Goal: Navigation & Orientation: Understand site structure

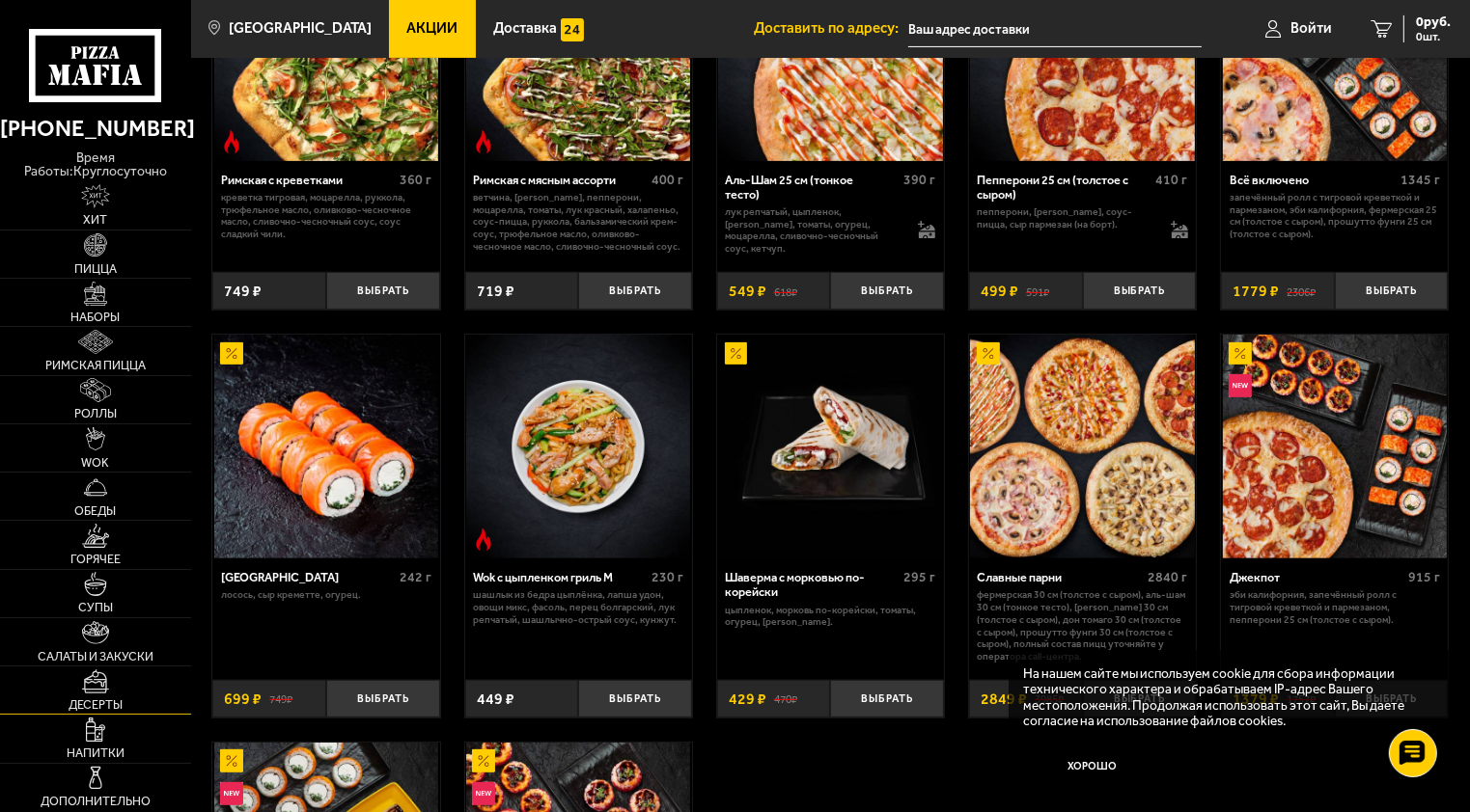
scroll to position [586, 0]
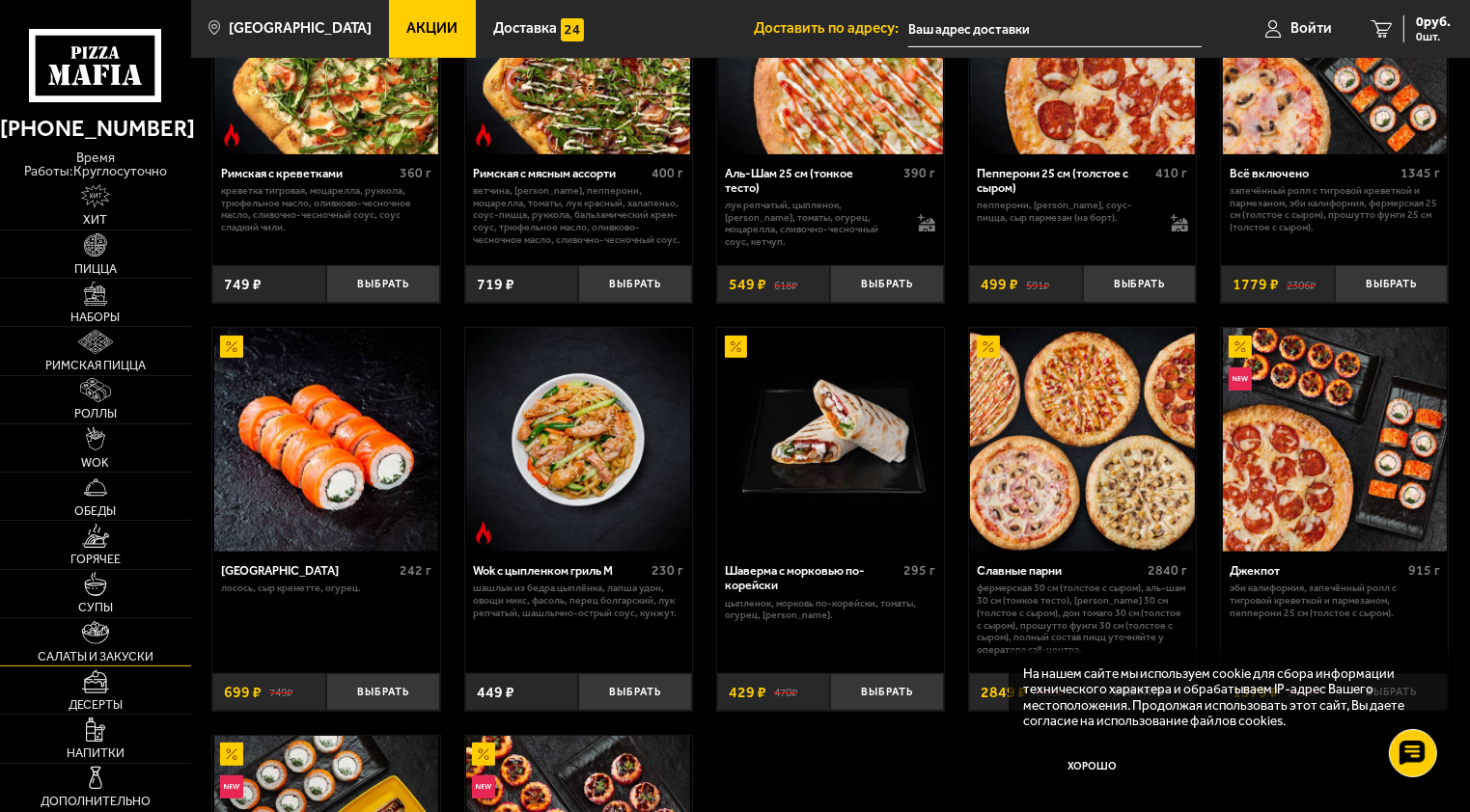
drag, startPoint x: 179, startPoint y: 585, endPoint x: 191, endPoint y: 631, distance: 47.5
click at [179, 585] on link "Супы" at bounding box center [96, 593] width 191 height 47
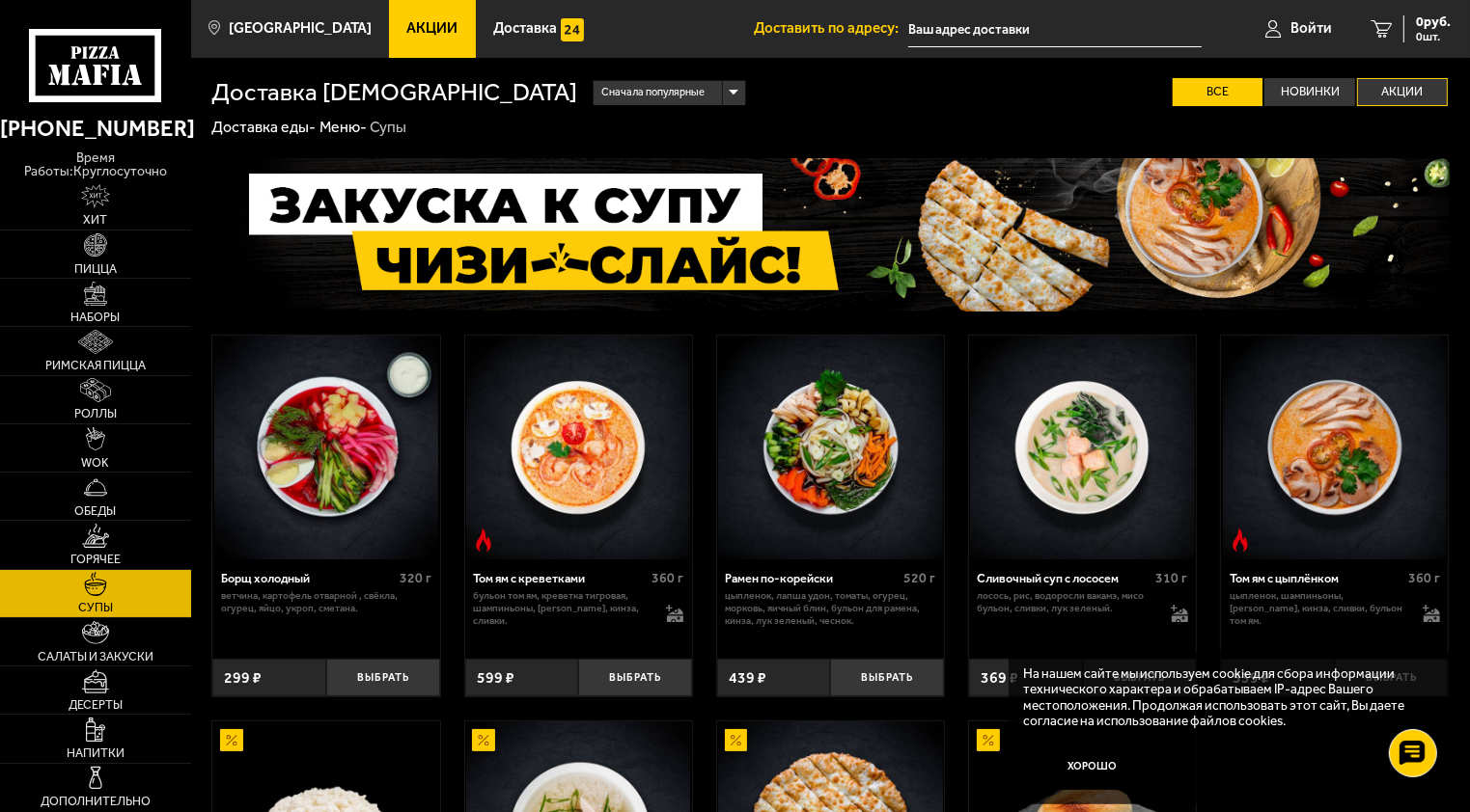
click at [1412, 101] on label "Акции" at bounding box center [1402, 92] width 91 height 28
click at [0, 0] on input "Акции" at bounding box center [0, 0] width 0 height 0
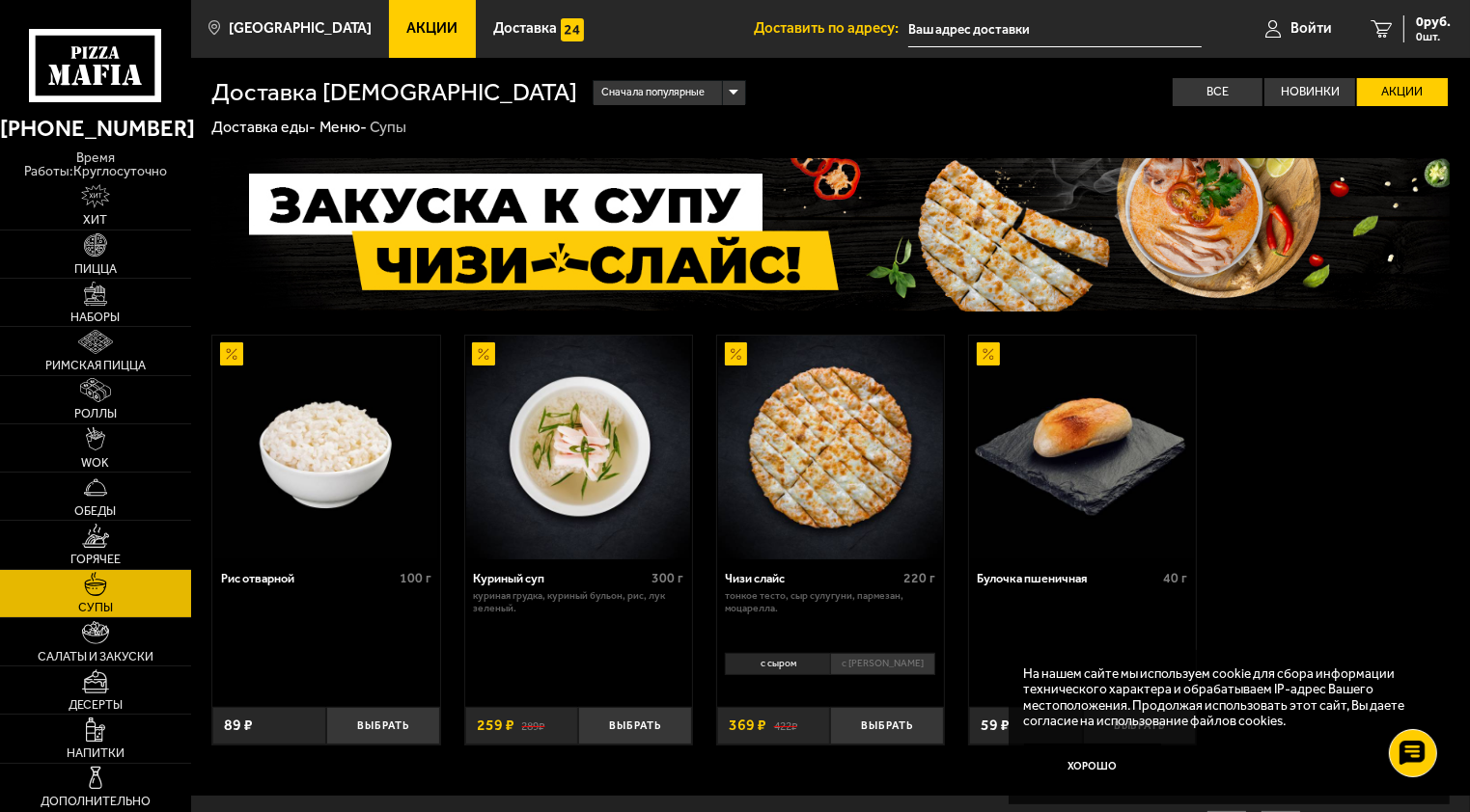
click at [973, 379] on img at bounding box center [1081, 447] width 224 height 223
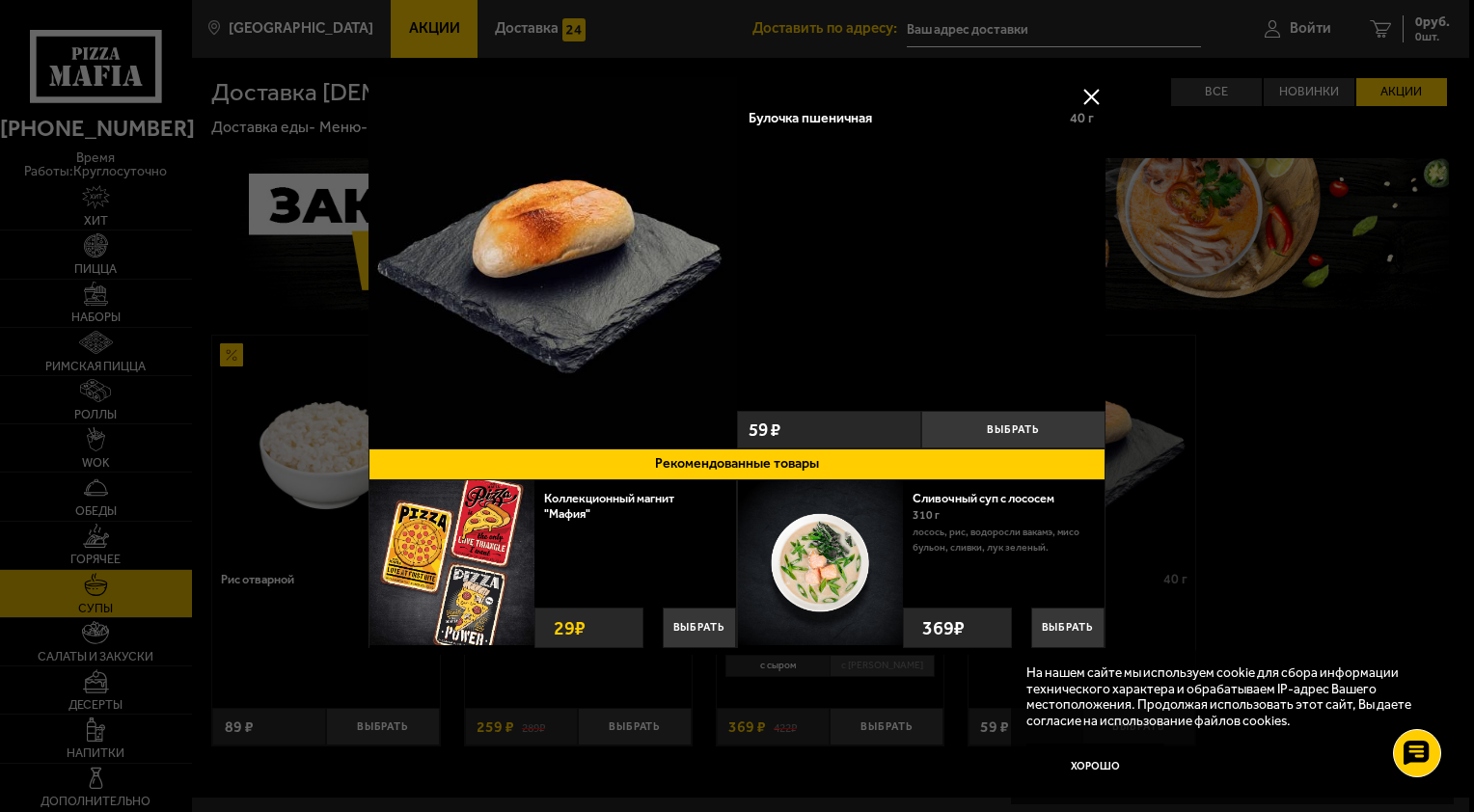
click at [1085, 84] on button at bounding box center [1091, 95] width 29 height 29
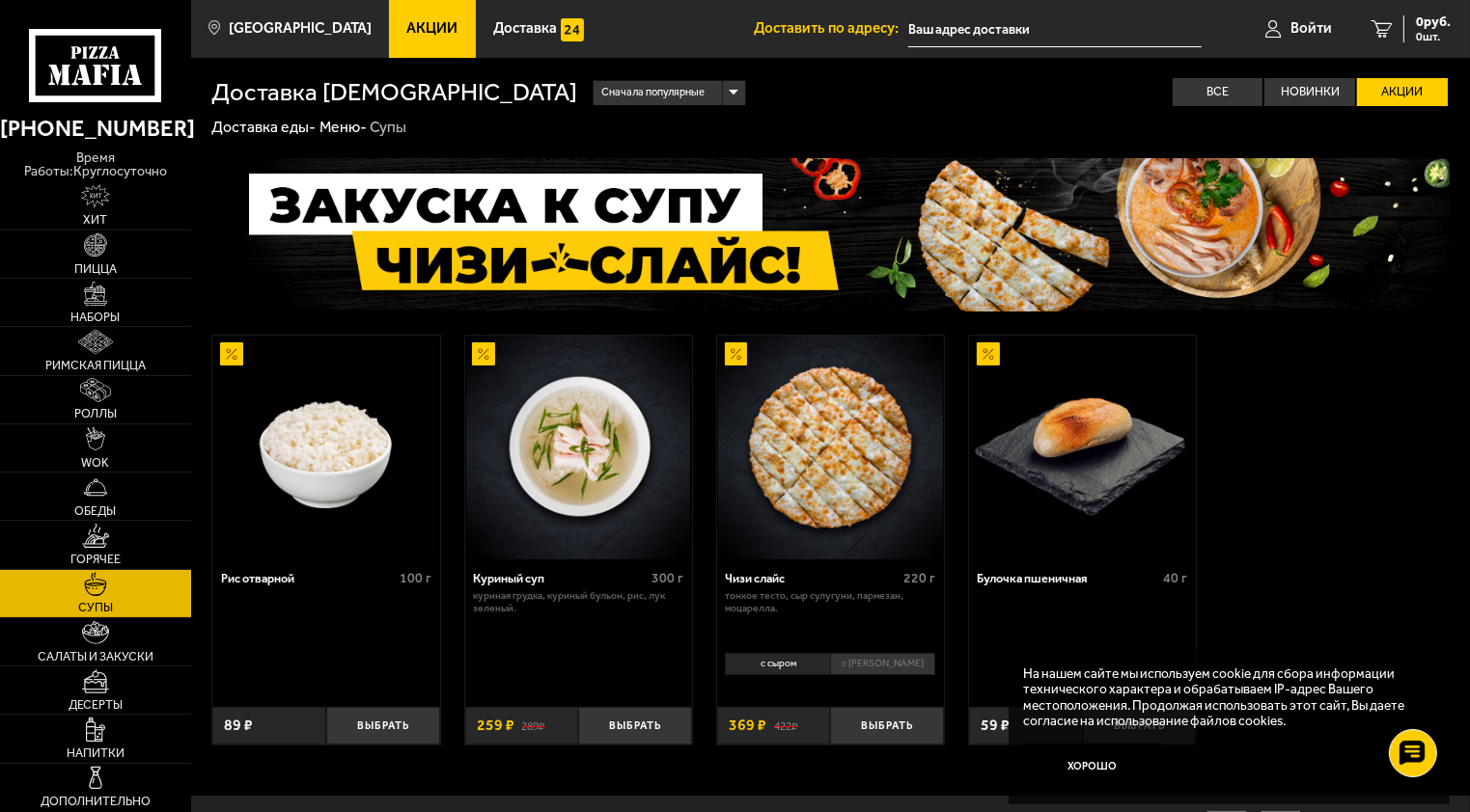
click at [1424, 82] on label "Акции" at bounding box center [1402, 92] width 91 height 28
click at [0, 0] on input "Акции" at bounding box center [0, 0] width 0 height 0
click at [1424, 82] on label "Акции" at bounding box center [1402, 92] width 91 height 28
click at [0, 0] on input "Акции" at bounding box center [0, 0] width 0 height 0
click at [1424, 82] on label "Акции" at bounding box center [1402, 92] width 91 height 28
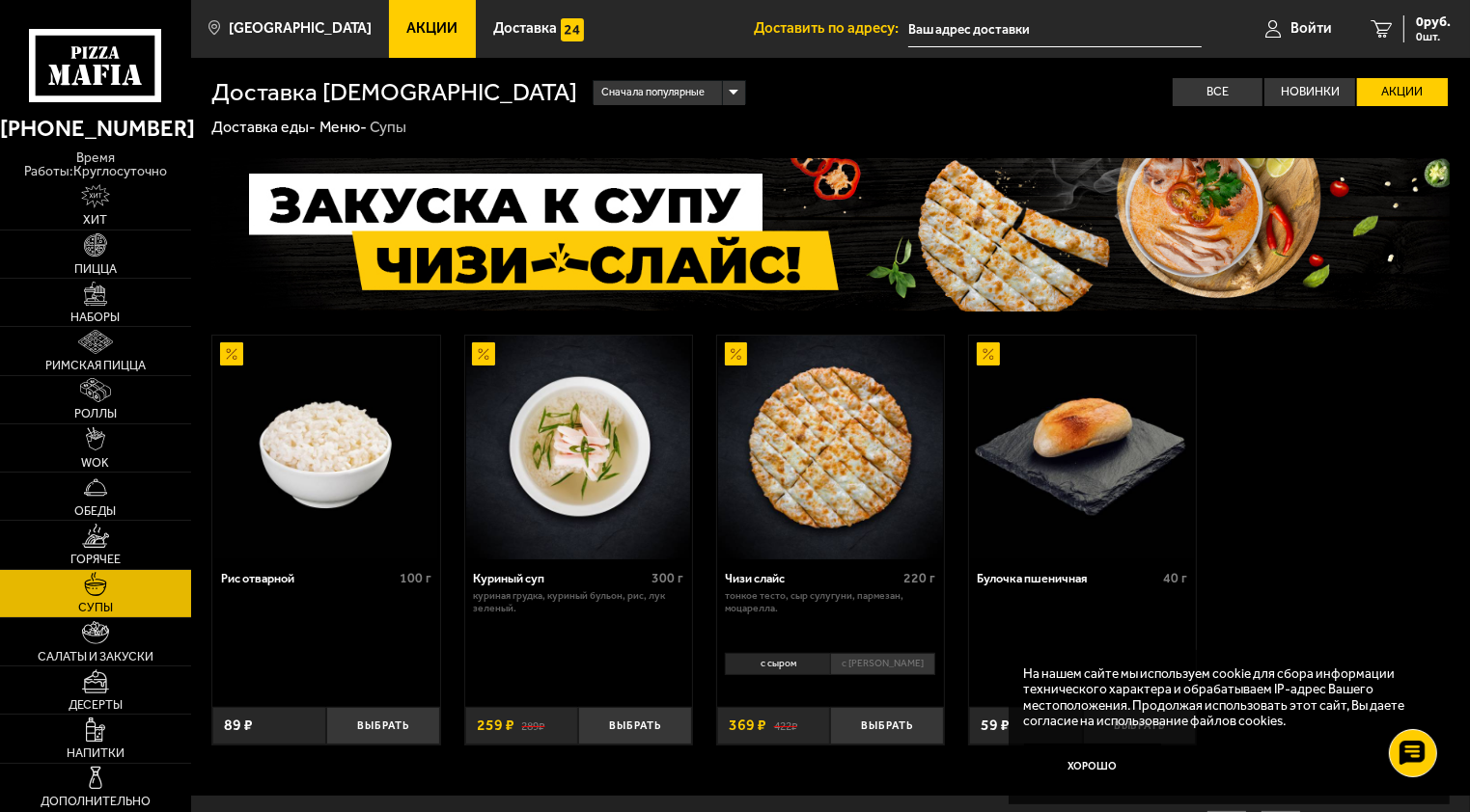
click at [0, 0] on input "Акции" at bounding box center [0, 0] width 0 height 0
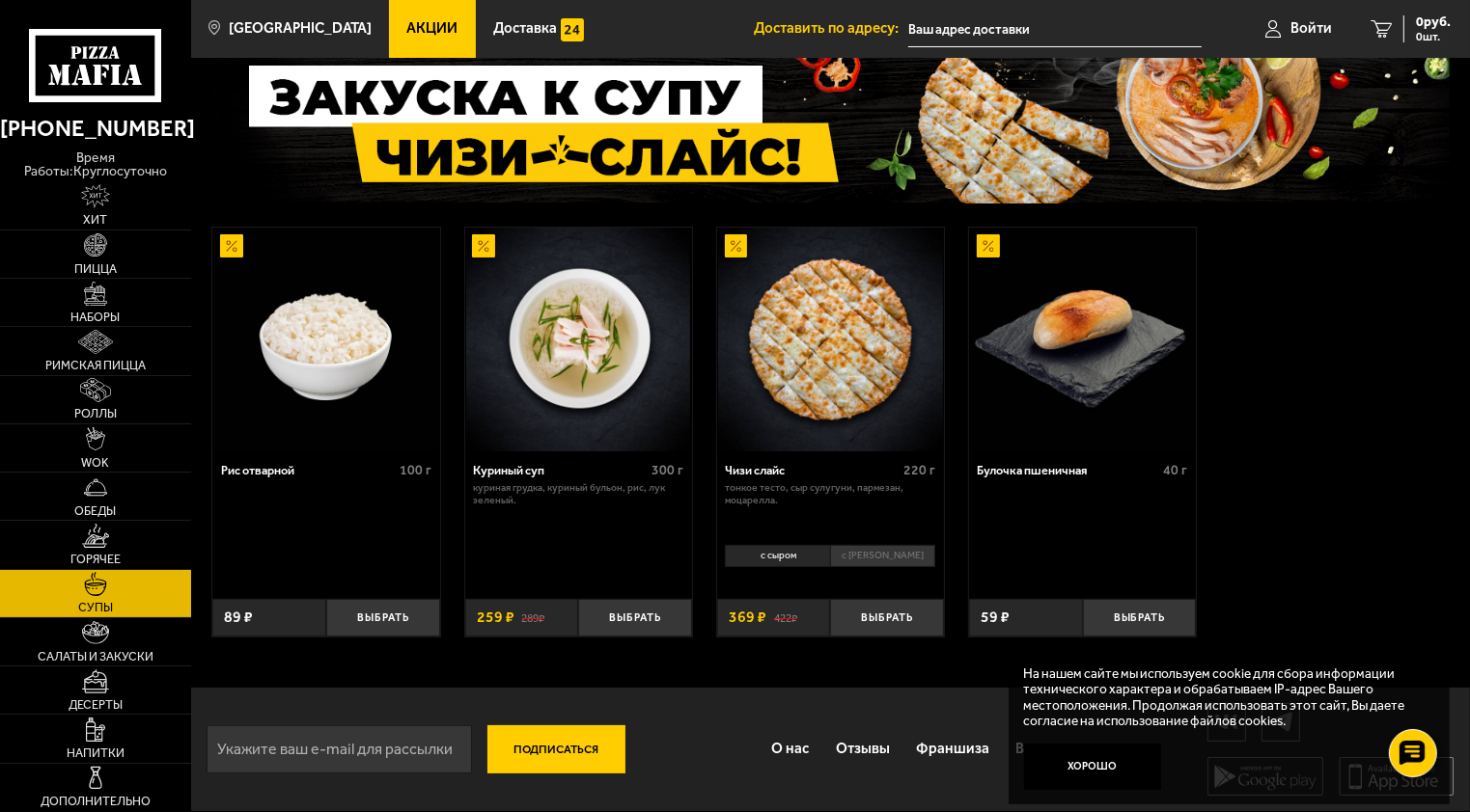
click at [1112, 32] on input "text" at bounding box center [1055, 30] width 294 height 35
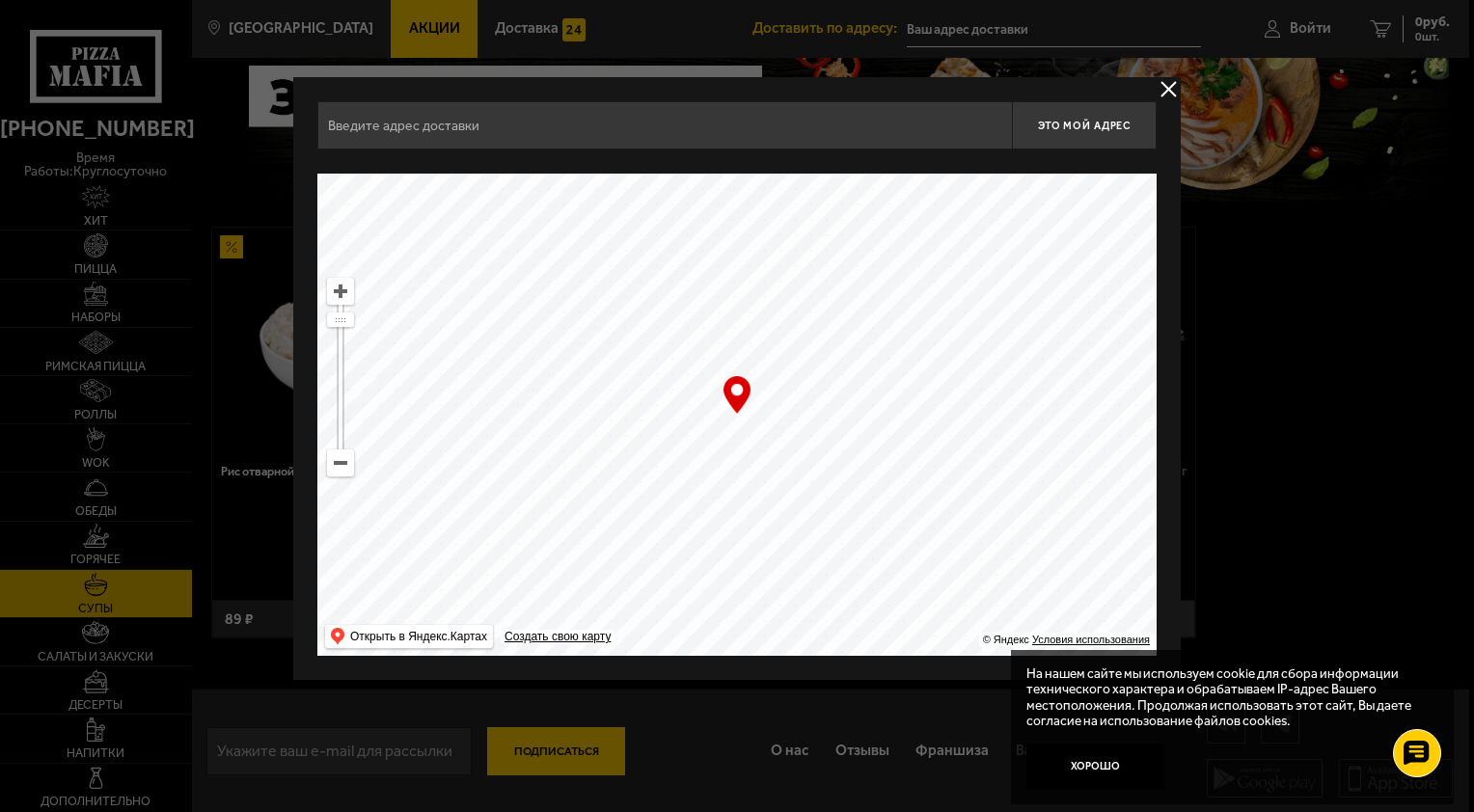
click at [1190, 63] on div at bounding box center [737, 406] width 1474 height 812
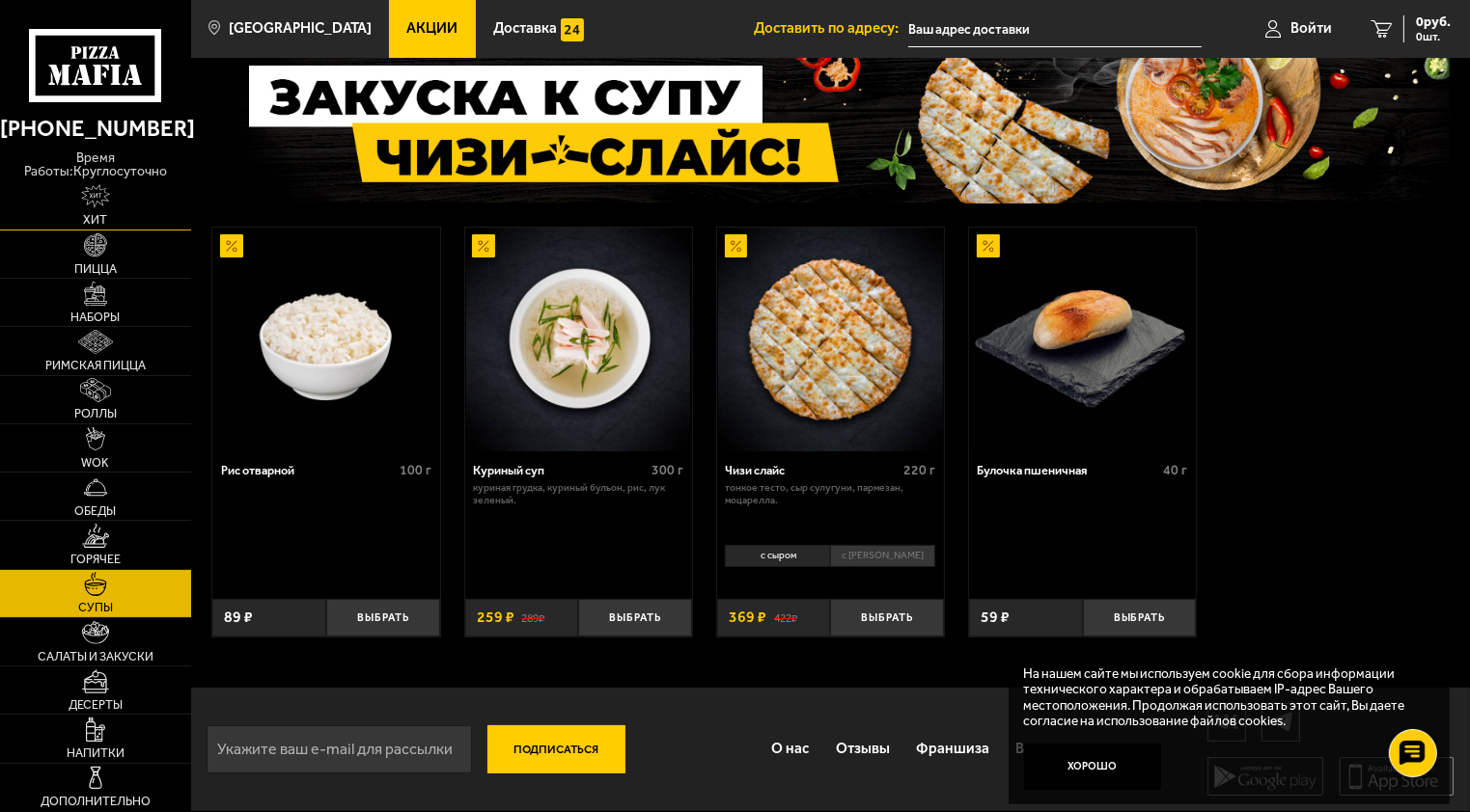
click at [104, 215] on span "Хит" at bounding box center [95, 220] width 25 height 13
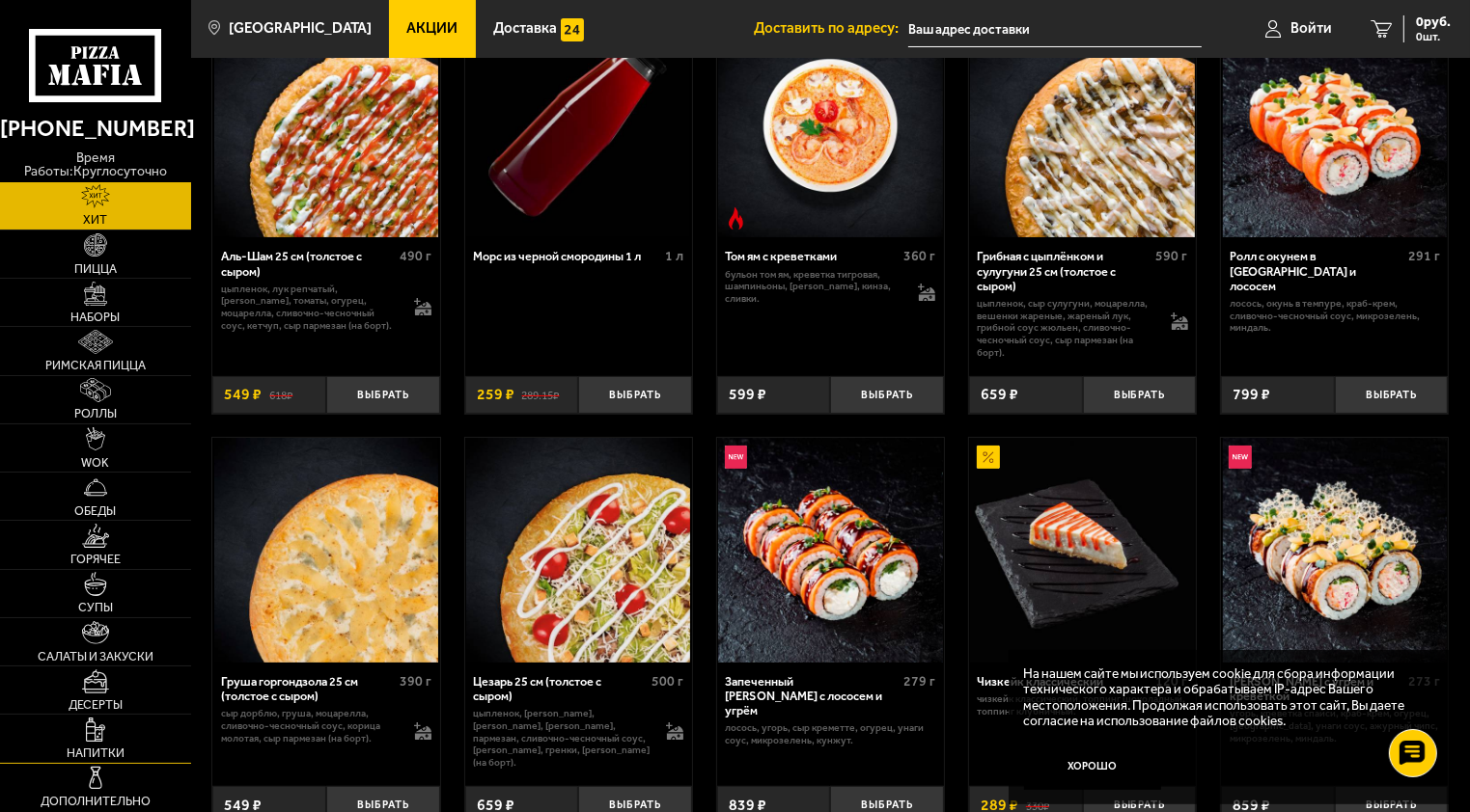
scroll to position [153, 0]
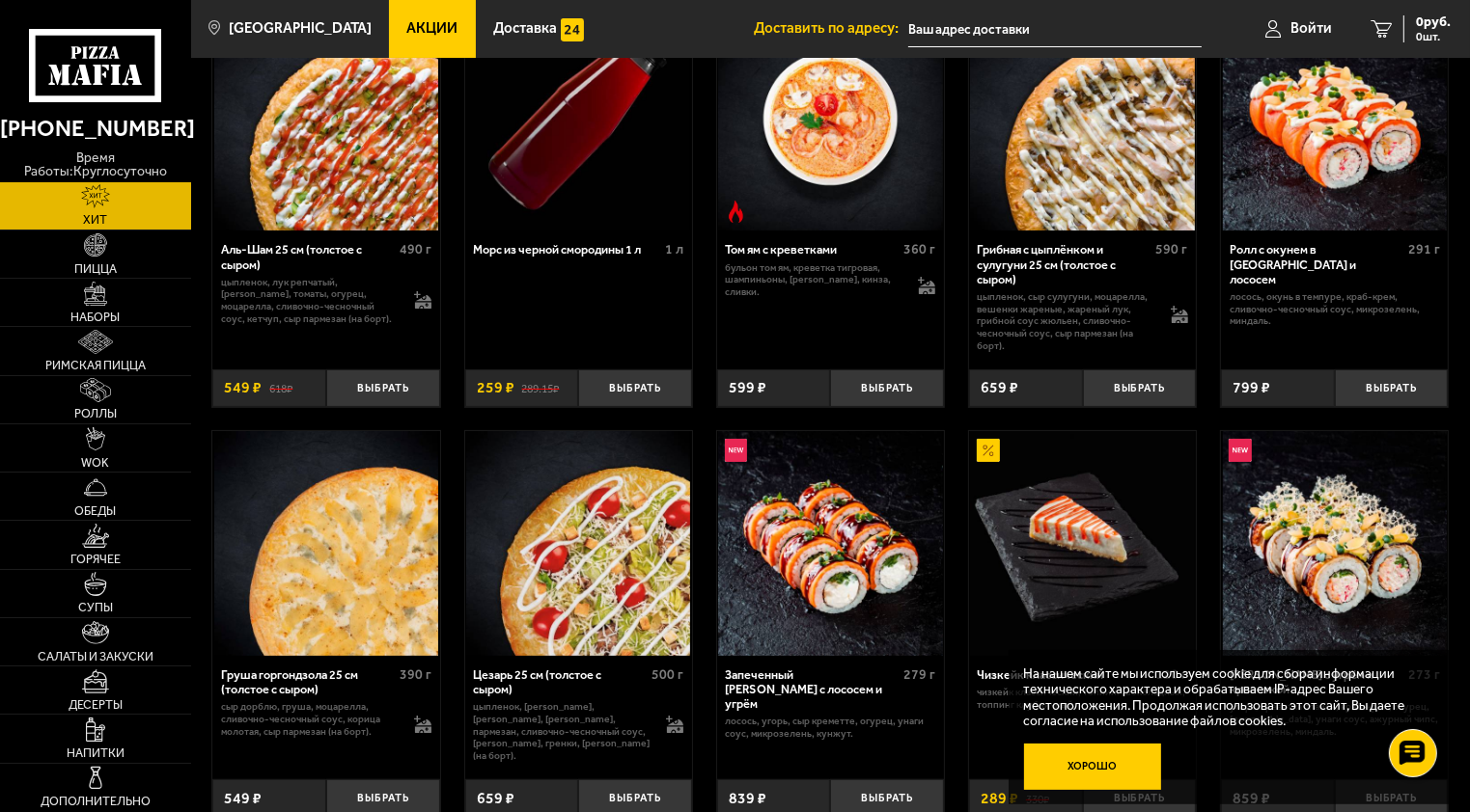
click at [1123, 761] on button "Хорошо" at bounding box center [1093, 767] width 138 height 46
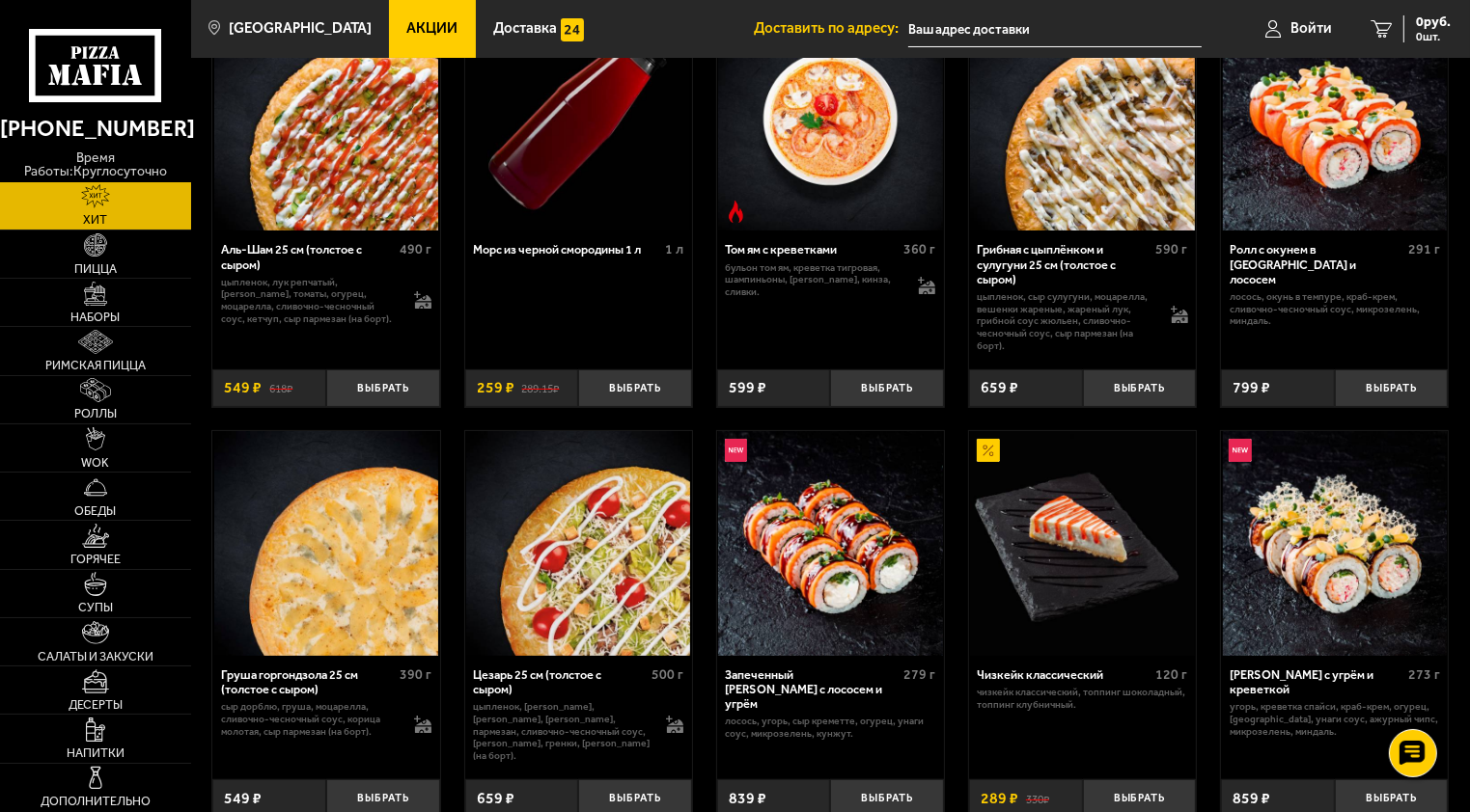
scroll to position [743, 0]
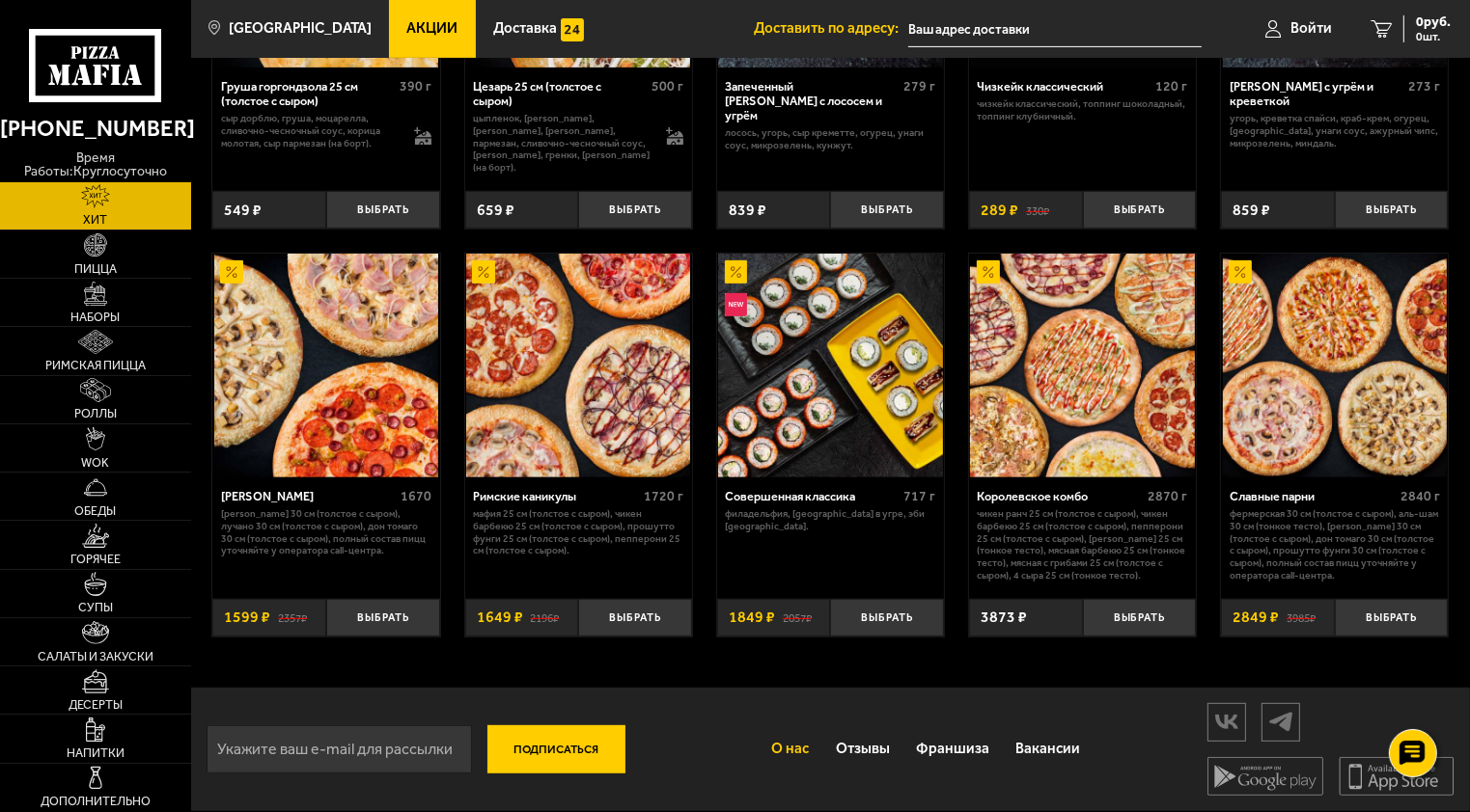
click at [805, 741] on link "О нас" at bounding box center [790, 749] width 64 height 50
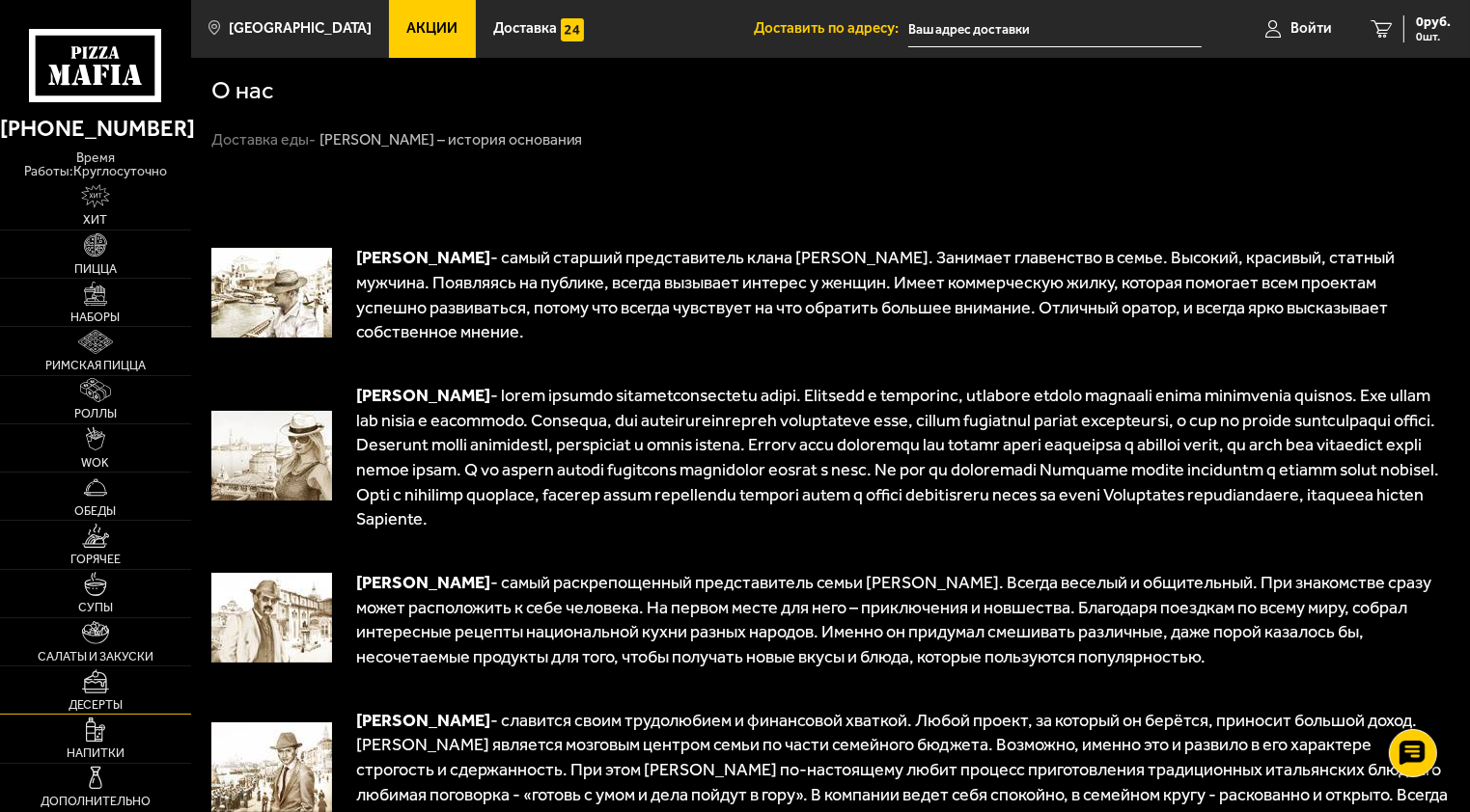
click at [88, 693] on link "Десерты" at bounding box center [96, 690] width 191 height 47
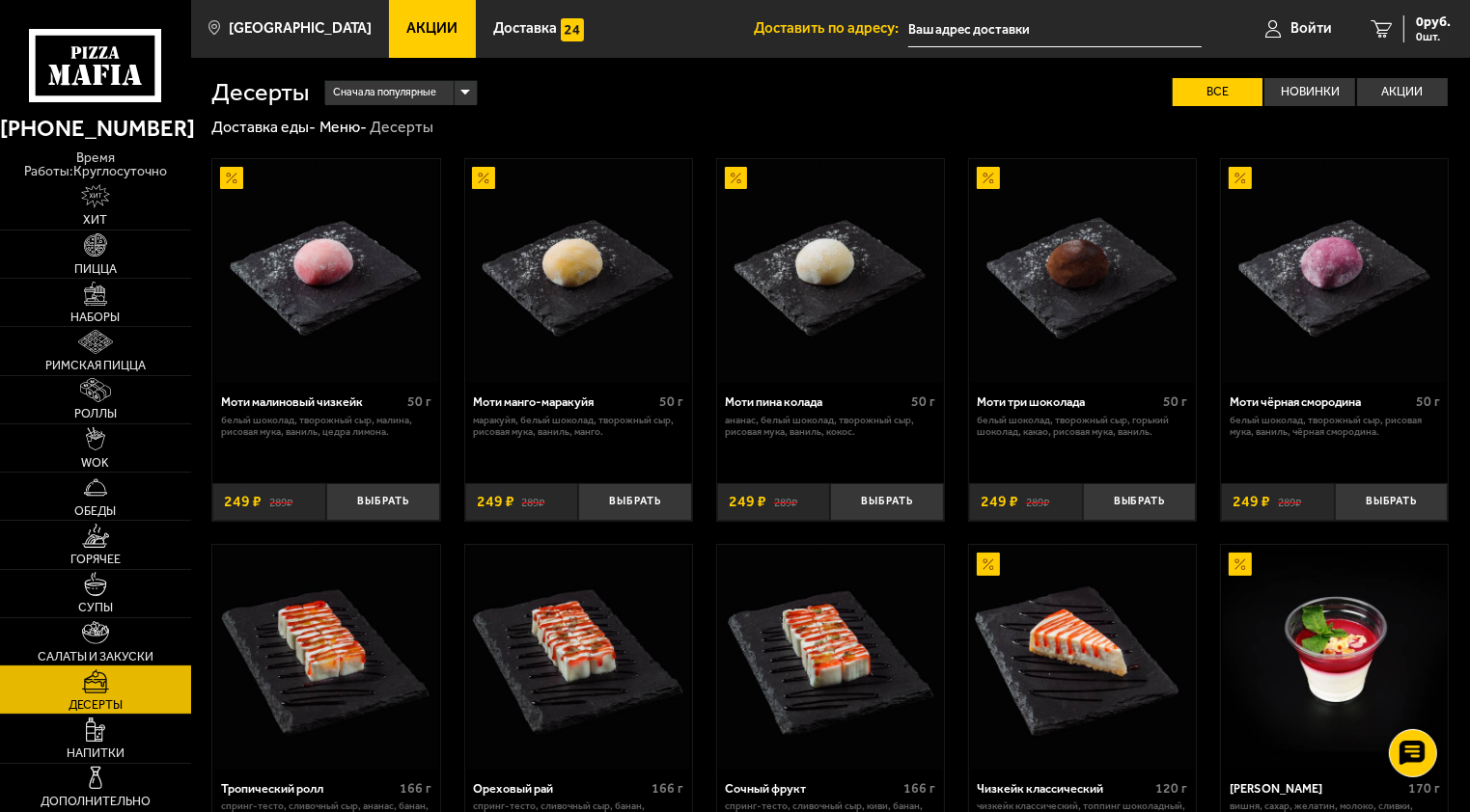
click at [89, 626] on img at bounding box center [95, 633] width 27 height 25
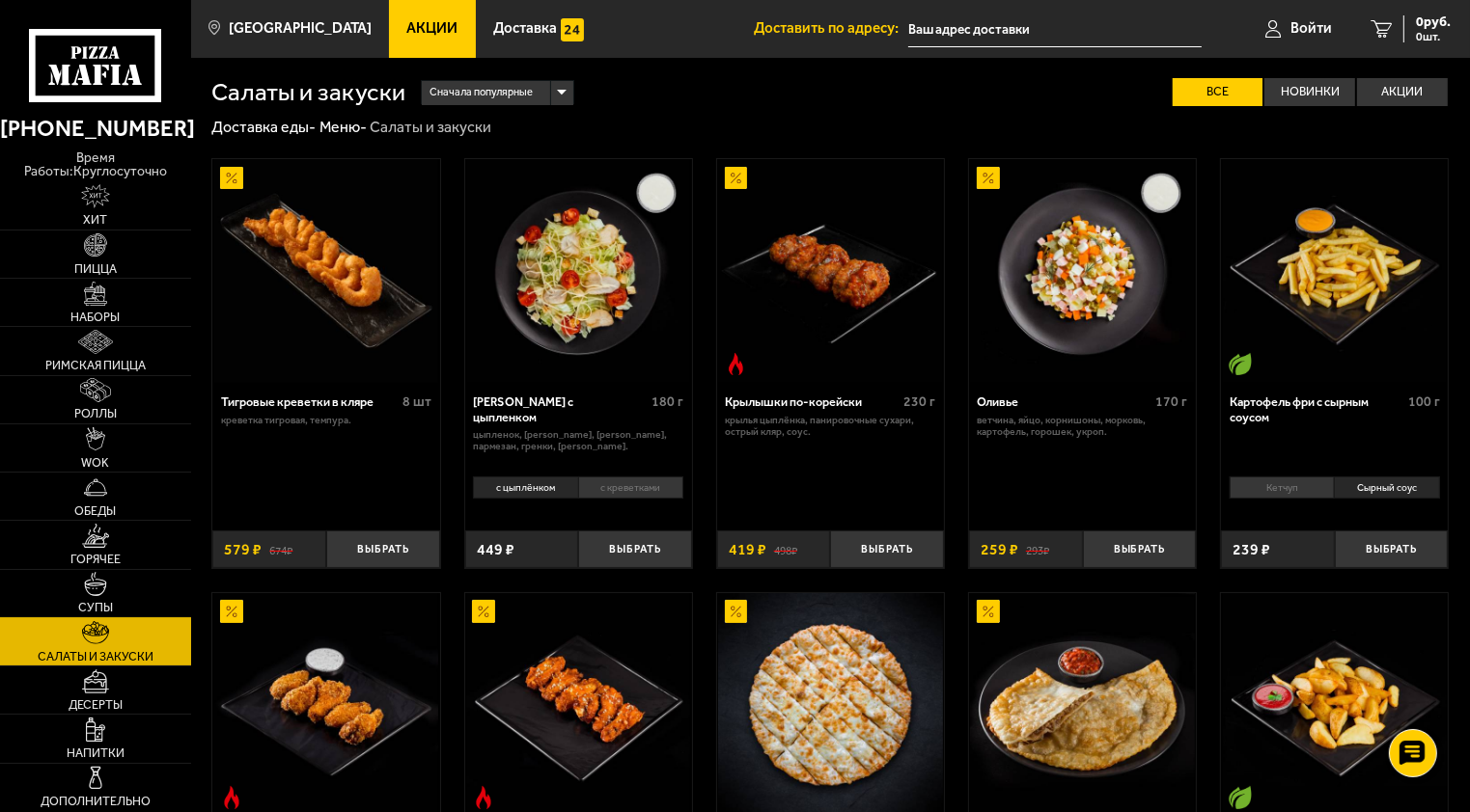
click at [98, 570] on link "Супы" at bounding box center [96, 593] width 191 height 47
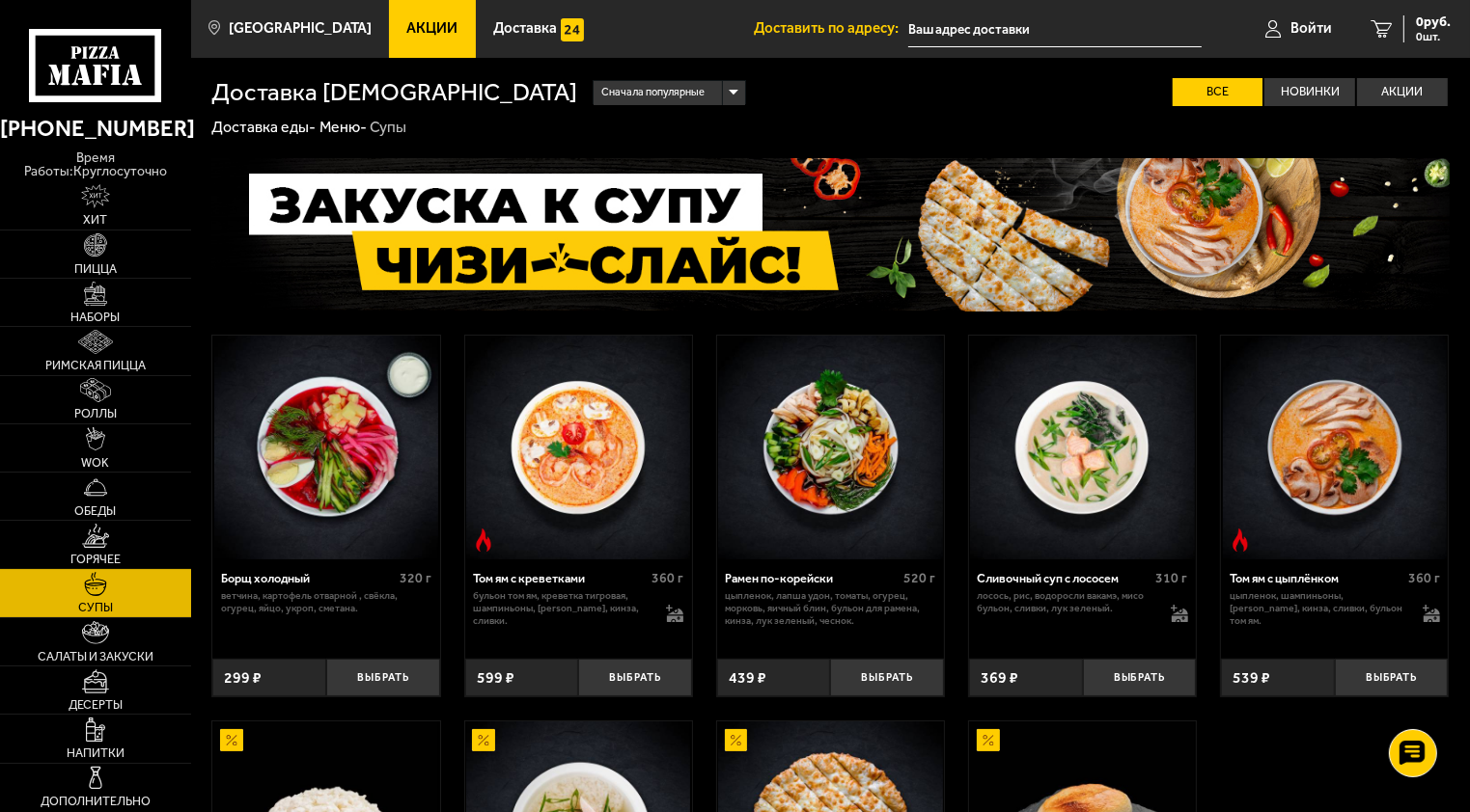
click at [108, 531] on img at bounding box center [95, 535] width 27 height 25
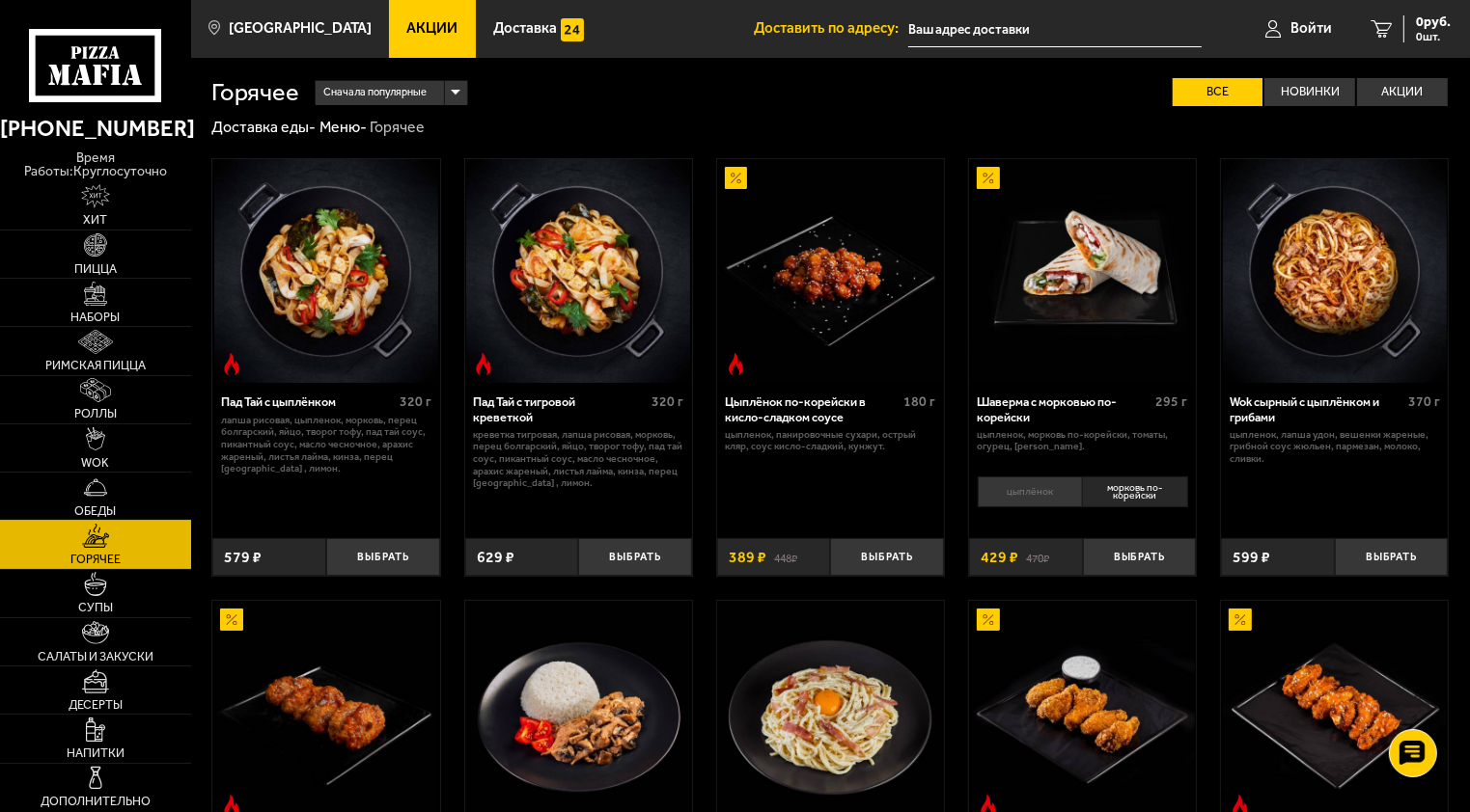
click at [96, 511] on span "Обеды" at bounding box center [95, 512] width 41 height 13
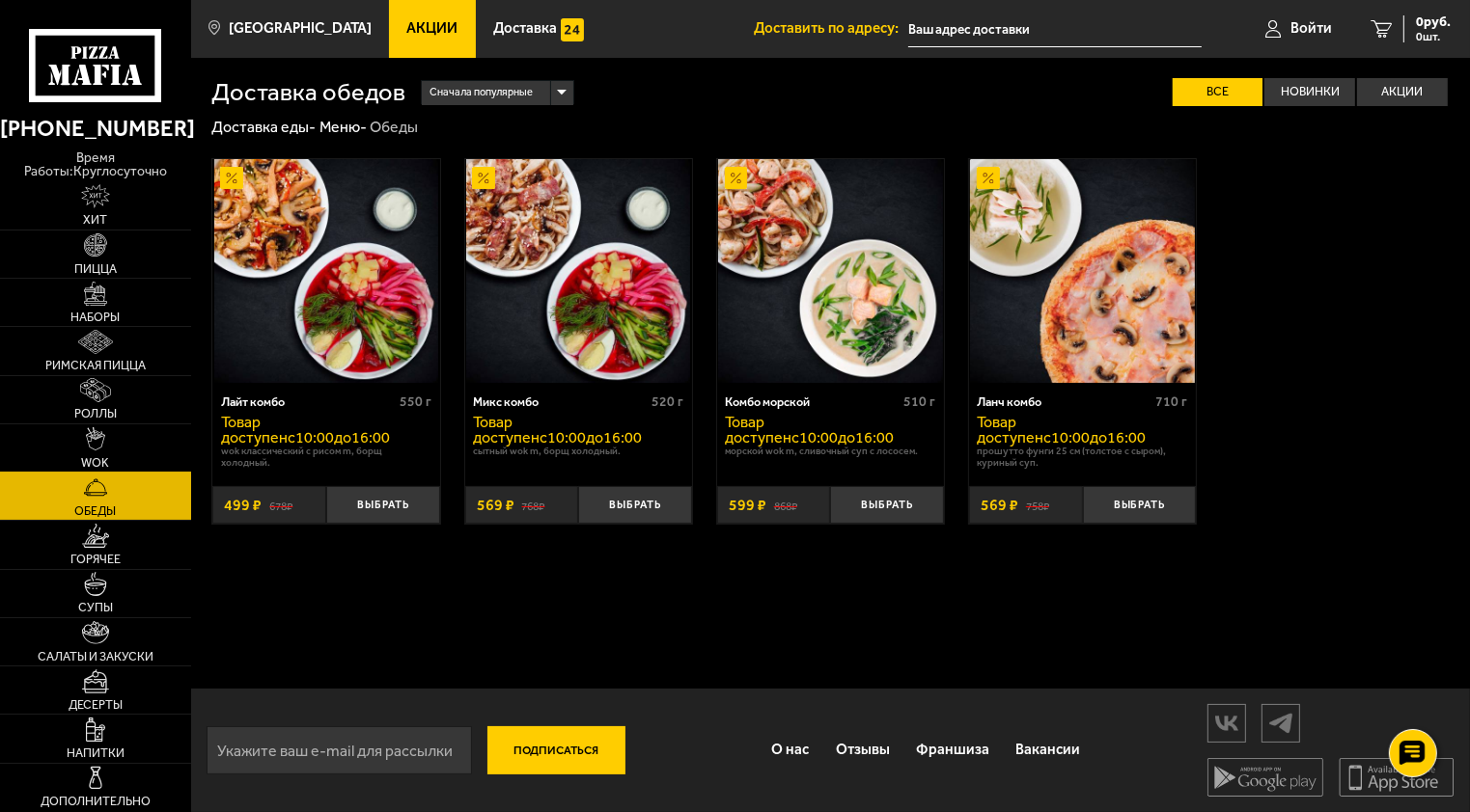
click at [106, 442] on link "WOK" at bounding box center [96, 448] width 191 height 47
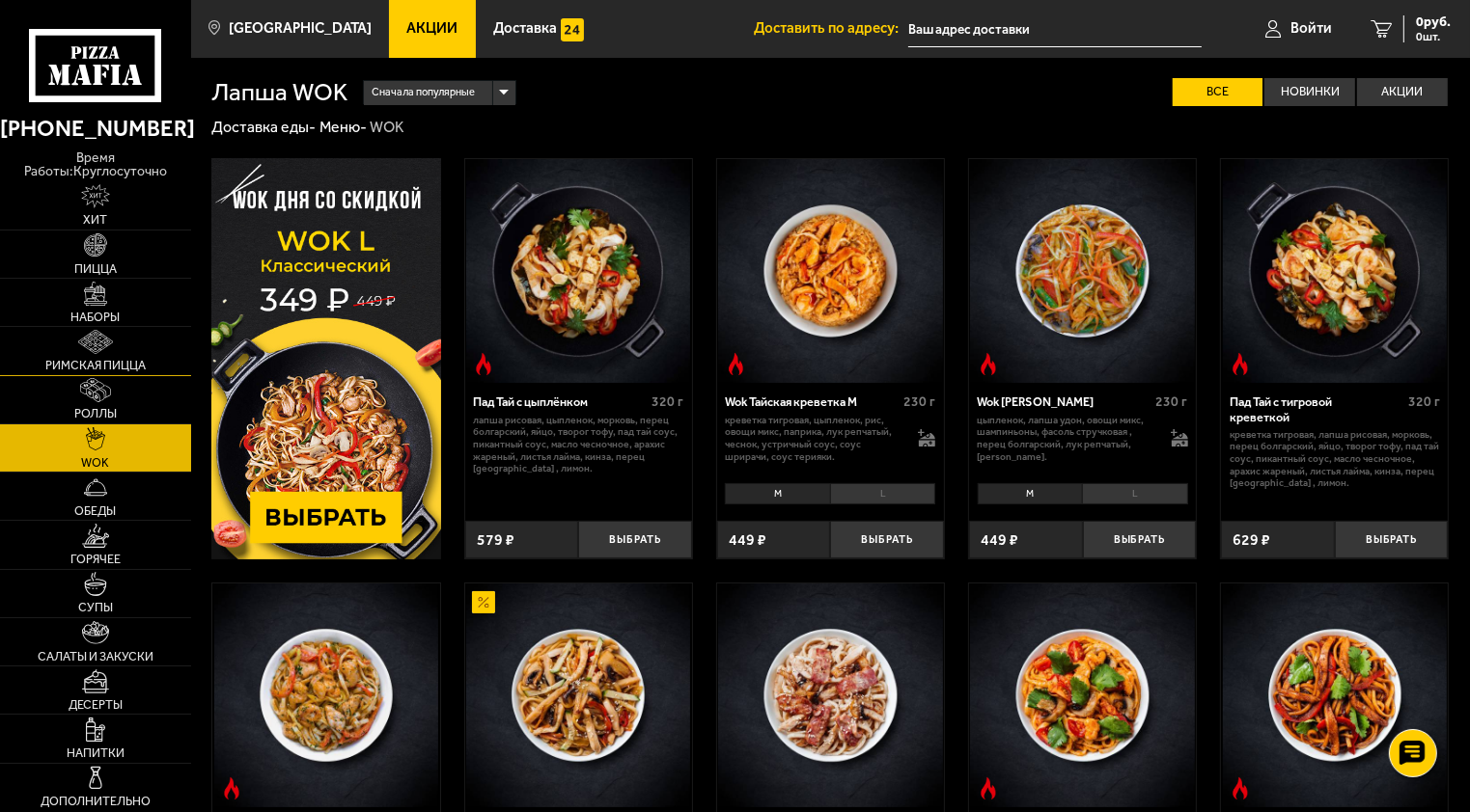
click at [106, 364] on link "Римская пицца" at bounding box center [96, 350] width 191 height 47
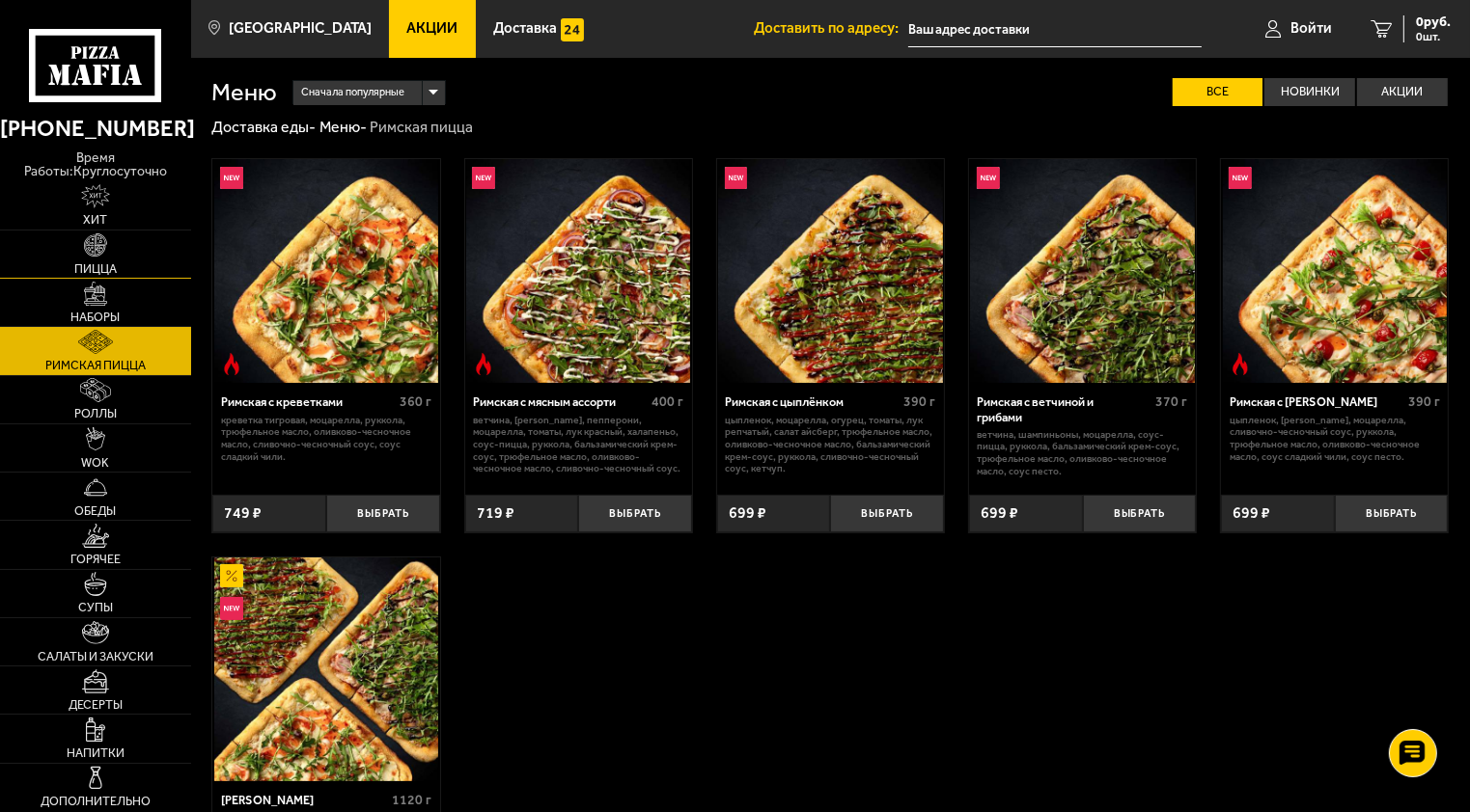
drag, startPoint x: 106, startPoint y: 414, endPoint x: 83, endPoint y: 260, distance: 155.7
click at [83, 264] on span "Пицца" at bounding box center [95, 270] width 42 height 13
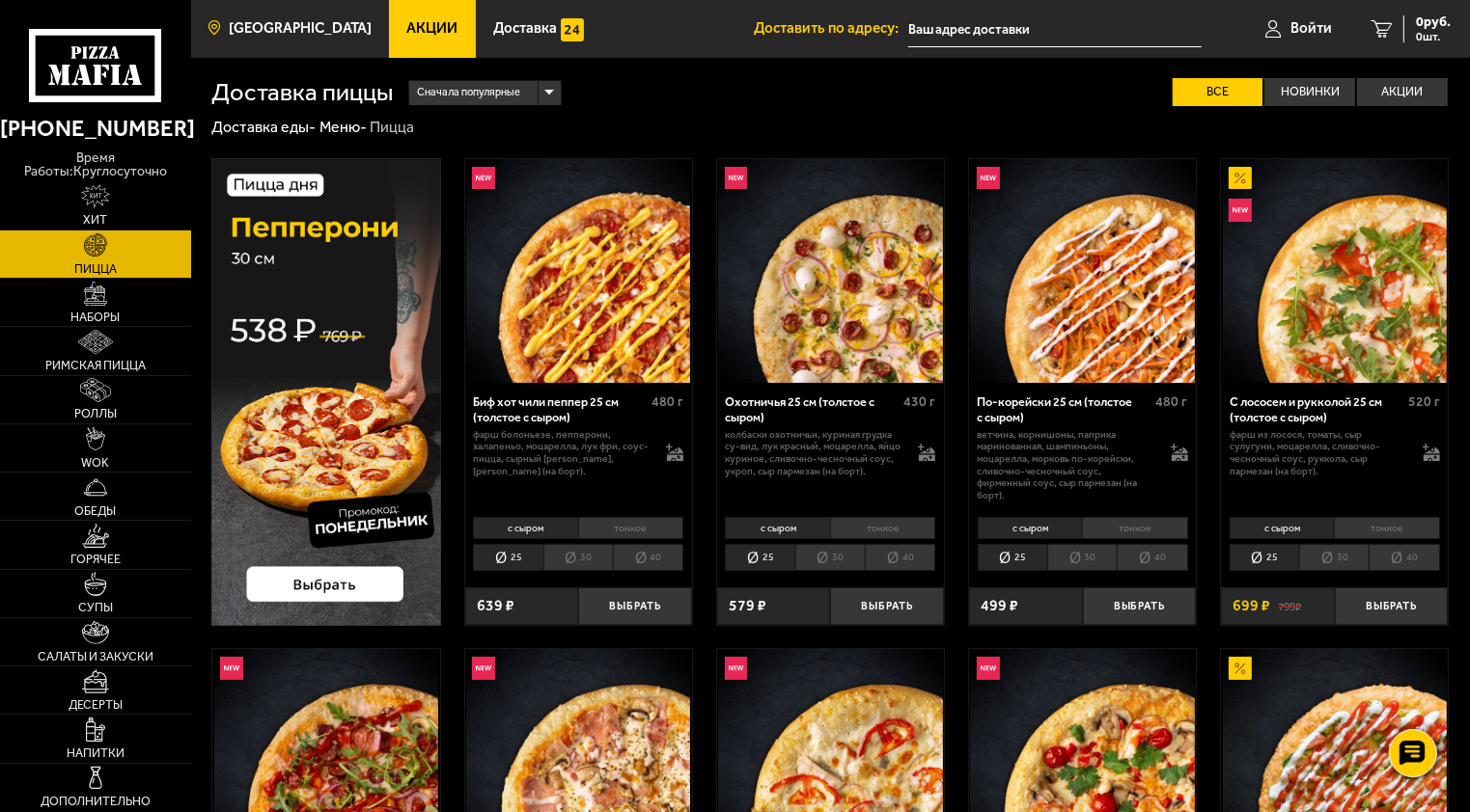
click at [266, 10] on link "[GEOGRAPHIC_DATA]" at bounding box center [289, 29] width 198 height 58
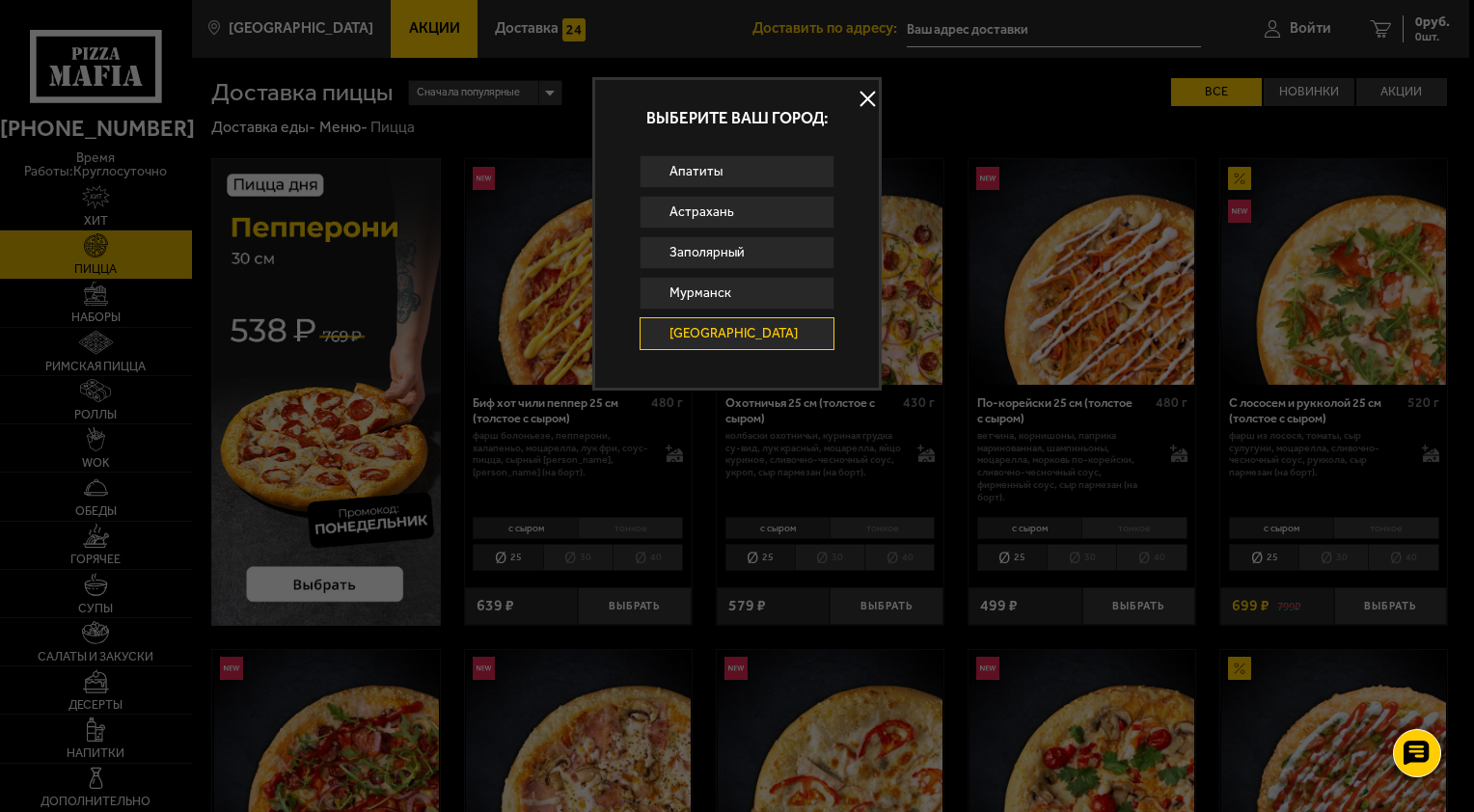
click at [792, 344] on link "[GEOGRAPHIC_DATA]" at bounding box center [737, 333] width 195 height 32
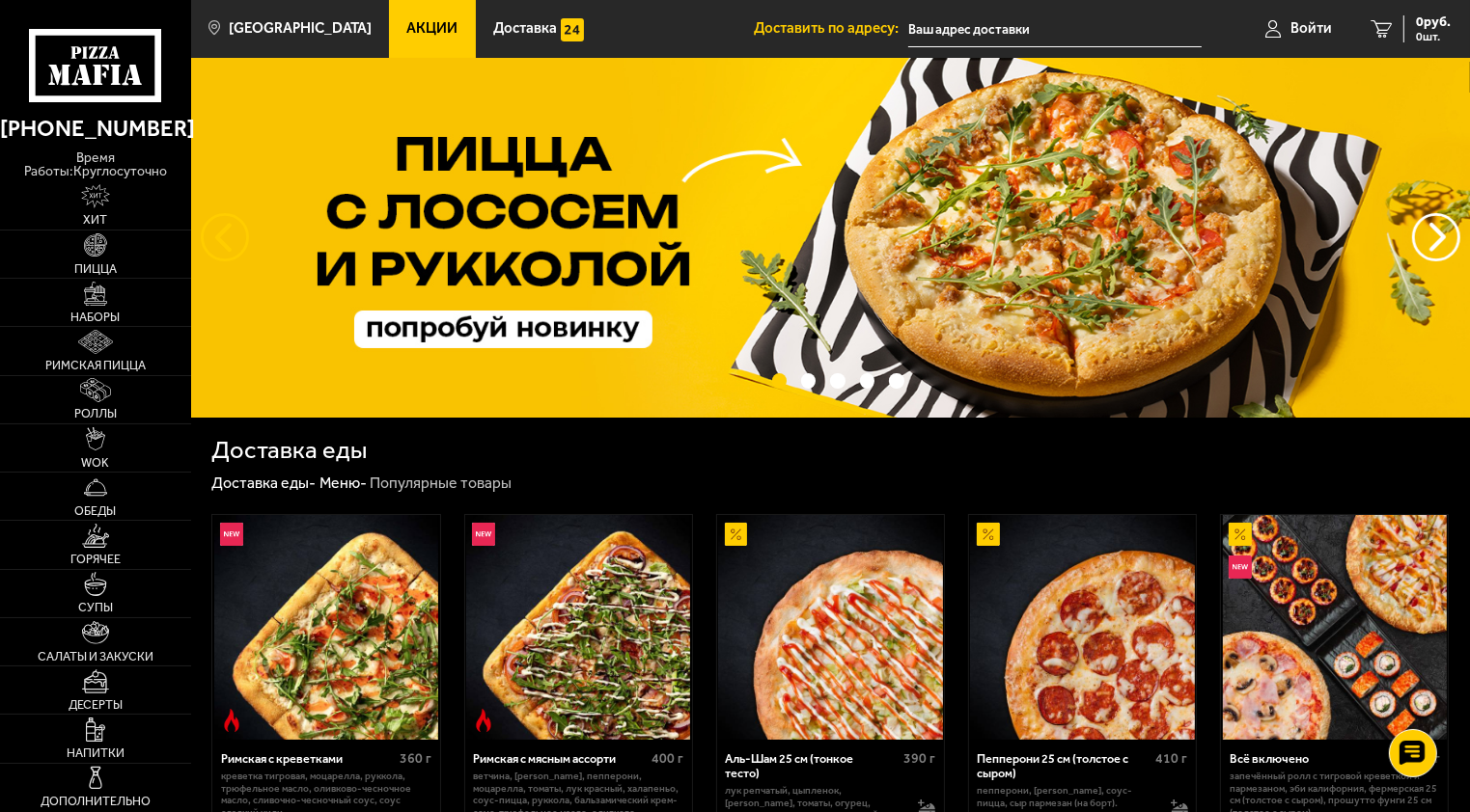
click at [227, 234] on button "следующий" at bounding box center [224, 237] width 48 height 48
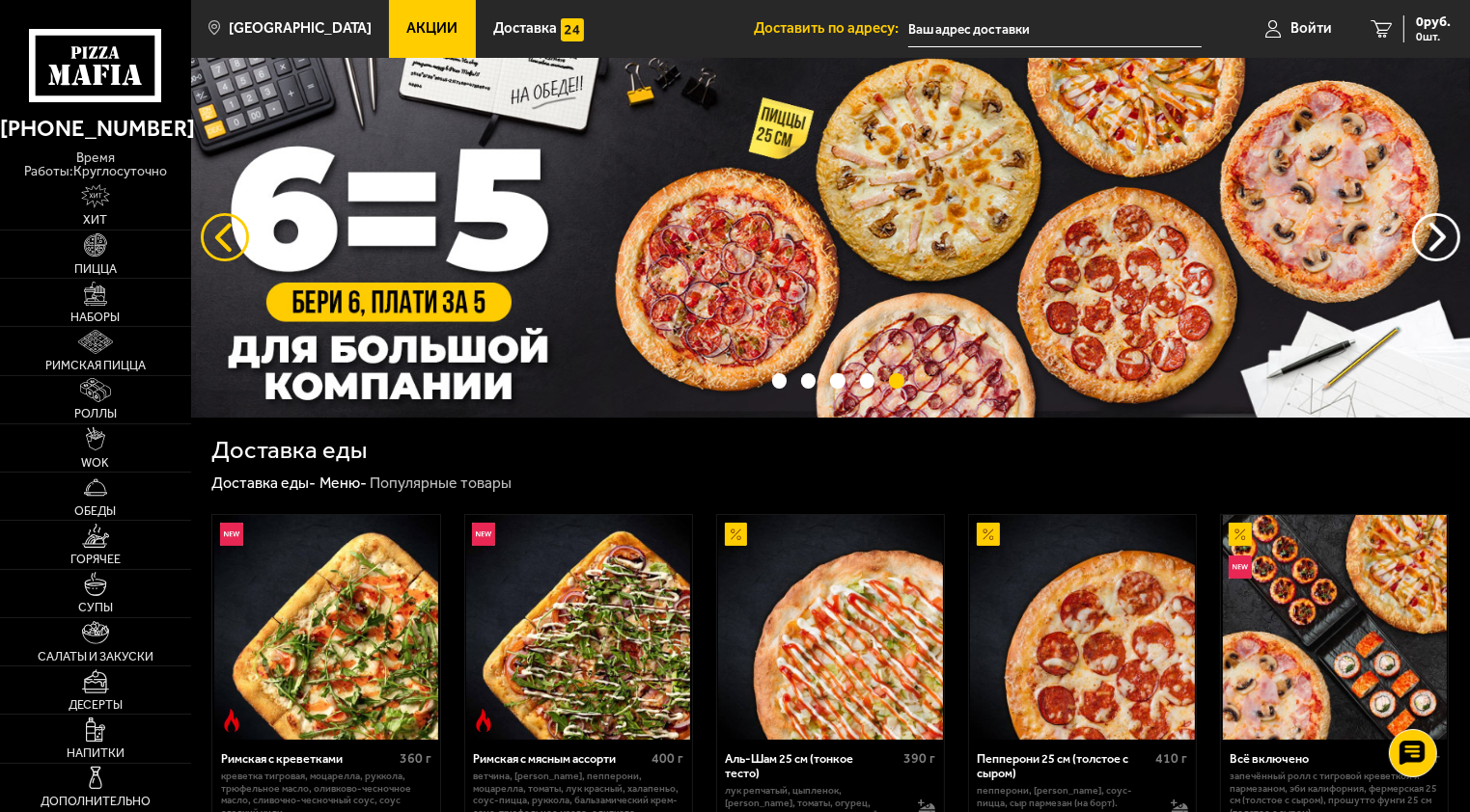
click at [227, 234] on button "следующий" at bounding box center [224, 237] width 48 height 48
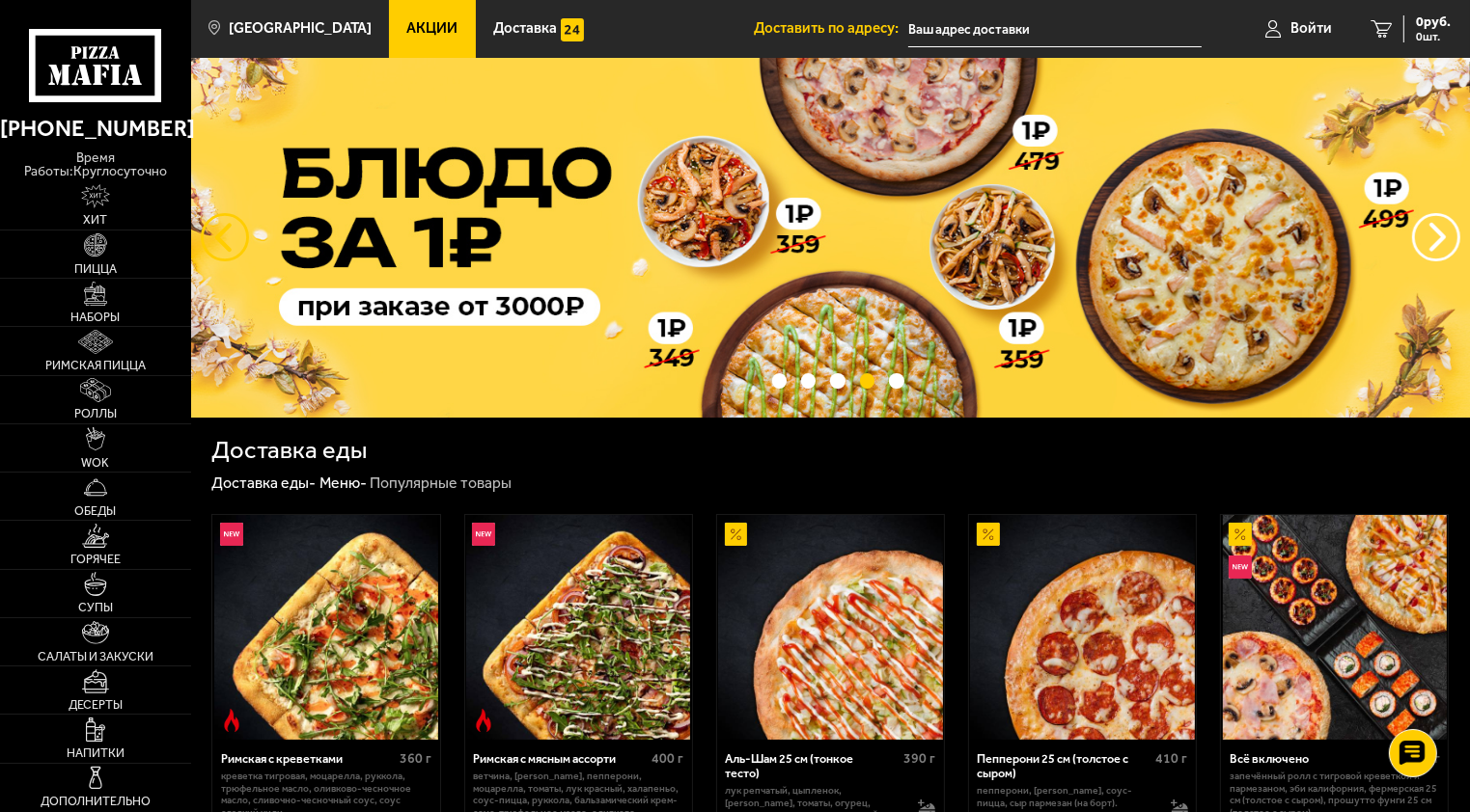
click at [227, 234] on button "следующий" at bounding box center [224, 237] width 48 height 48
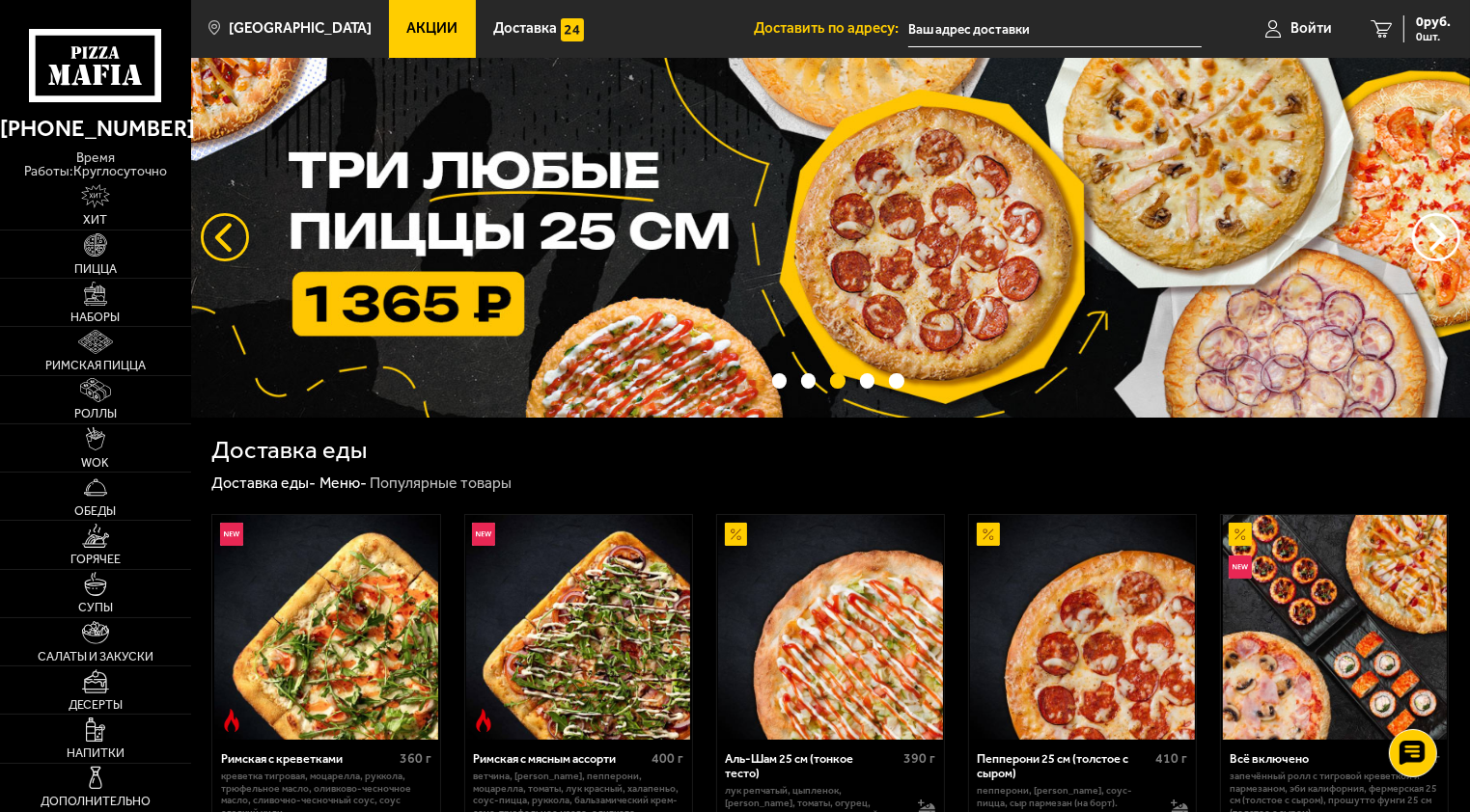
click at [227, 234] on button "следующий" at bounding box center [224, 237] width 48 height 48
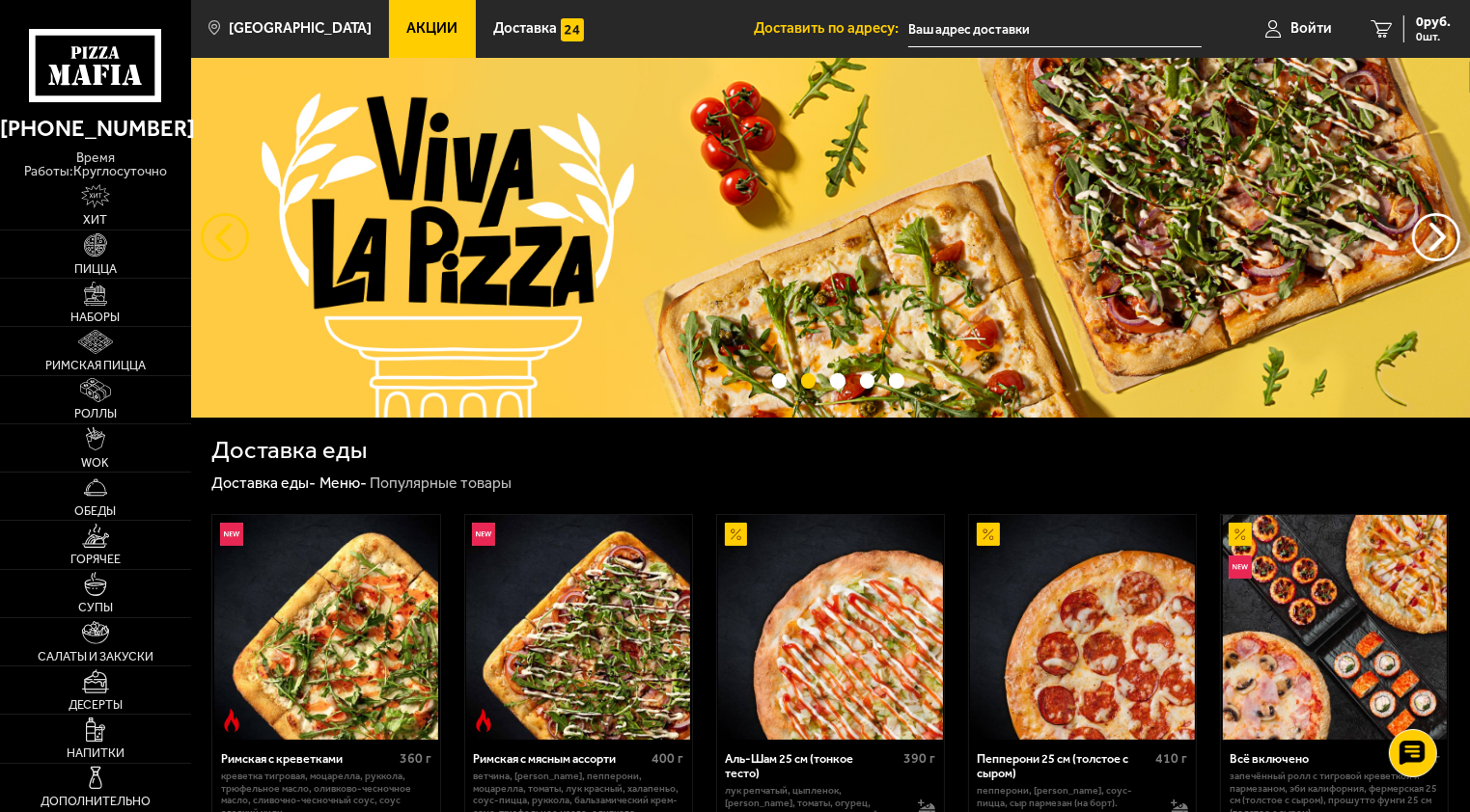
click at [227, 234] on button "следующий" at bounding box center [224, 237] width 48 height 48
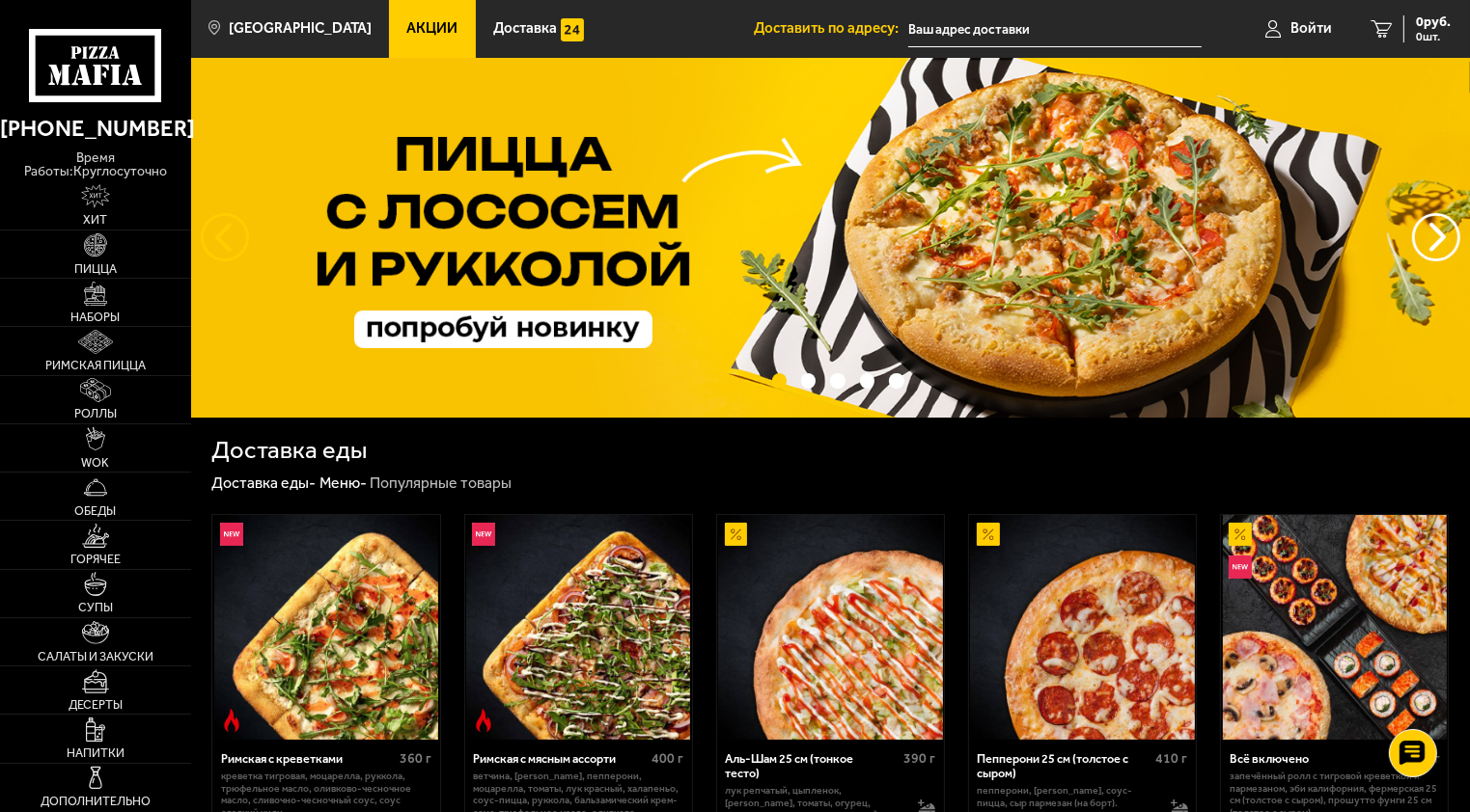
click at [227, 234] on button "следующий" at bounding box center [224, 237] width 48 height 48
click at [91, 105] on div "[PHONE_NUMBER] время работы: круглосуточно" at bounding box center [96, 142] width 191 height 79
click at [108, 279] on link "Наборы" at bounding box center [96, 302] width 191 height 47
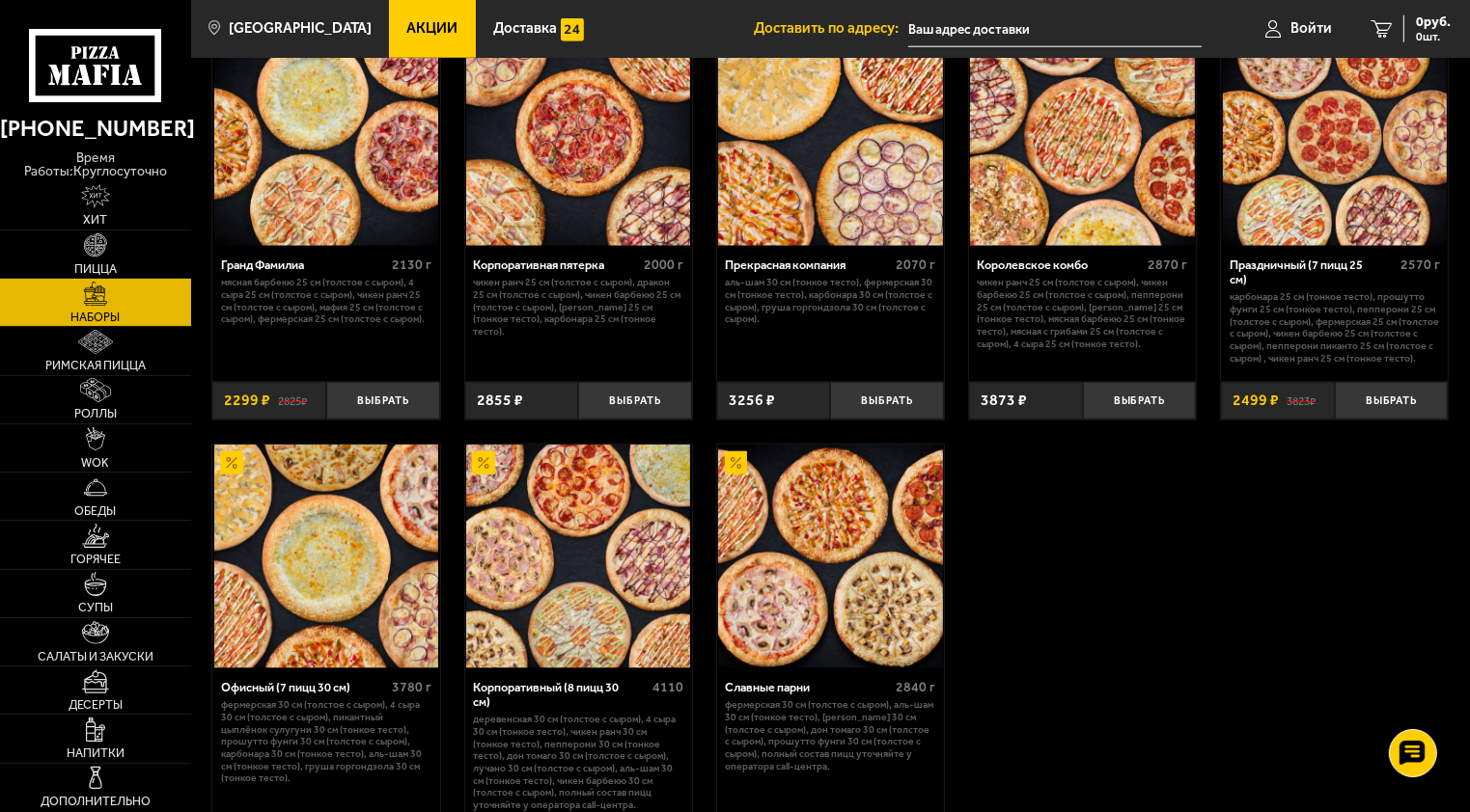
scroll to position [2101, 0]
